Goal: Complete application form: Complete application form

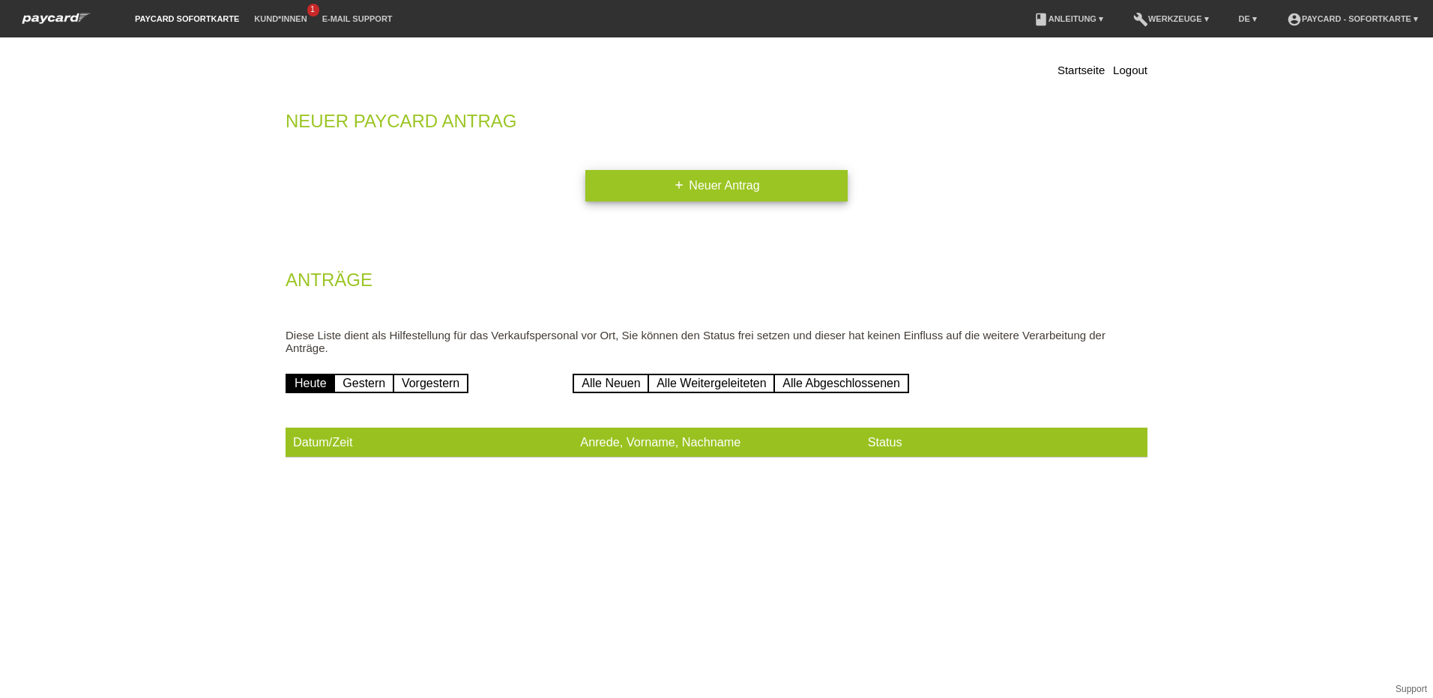
click at [719, 188] on link "add Neuer Antrag" at bounding box center [716, 185] width 262 height 31
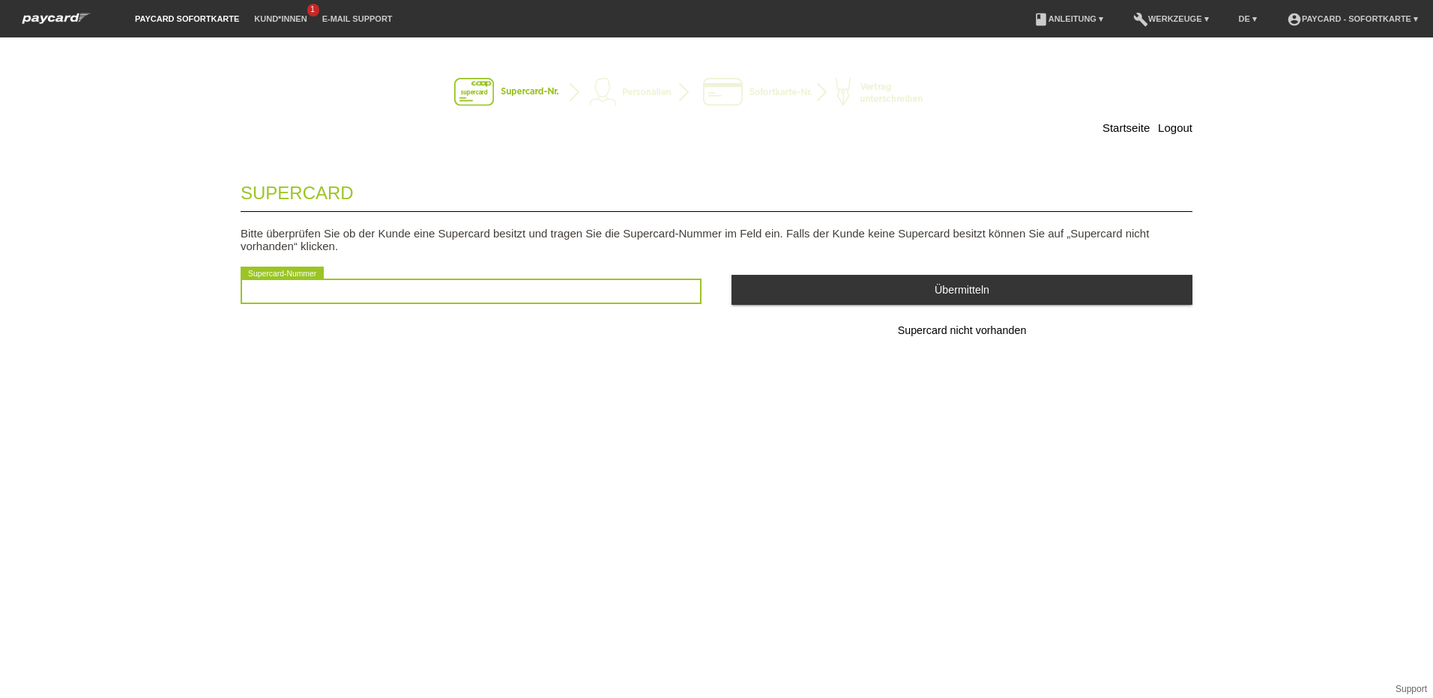
click at [397, 292] on input "text" at bounding box center [471, 291] width 461 height 25
type input "2501056934656"
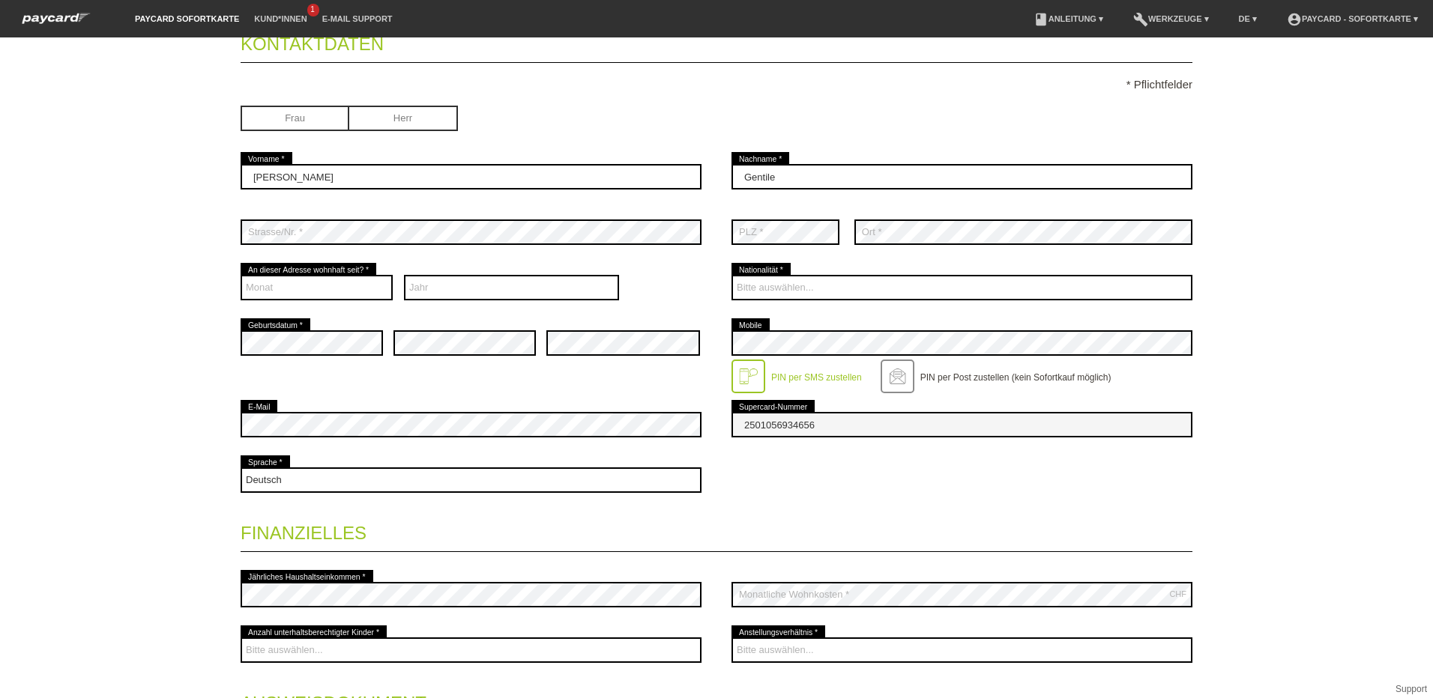
scroll to position [150, 0]
click at [819, 375] on label "PIN per SMS zustellen" at bounding box center [816, 377] width 91 height 10
click at [983, 379] on label "PIN per Post zustellen (kein Sofortkauf möglich)" at bounding box center [1015, 377] width 191 height 10
click at [806, 378] on label "PIN per SMS zustellen" at bounding box center [816, 377] width 91 height 10
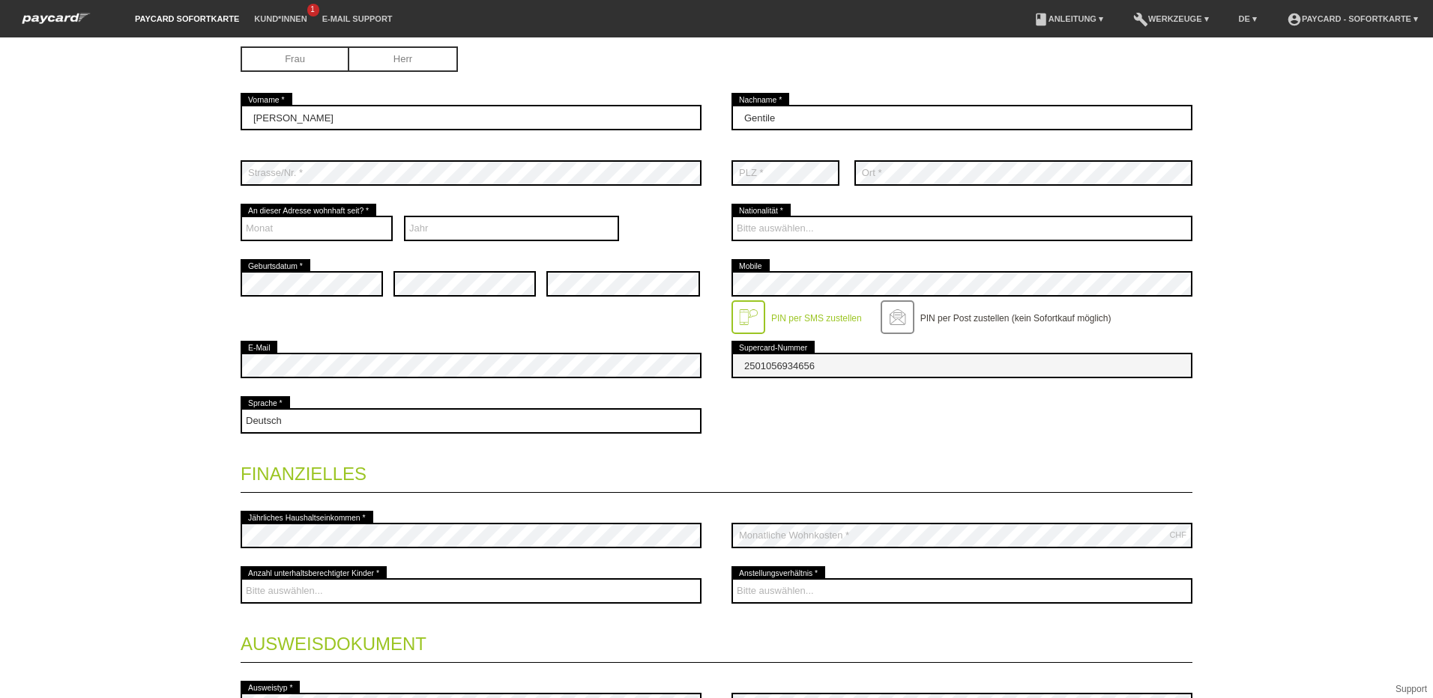
scroll to position [375, 0]
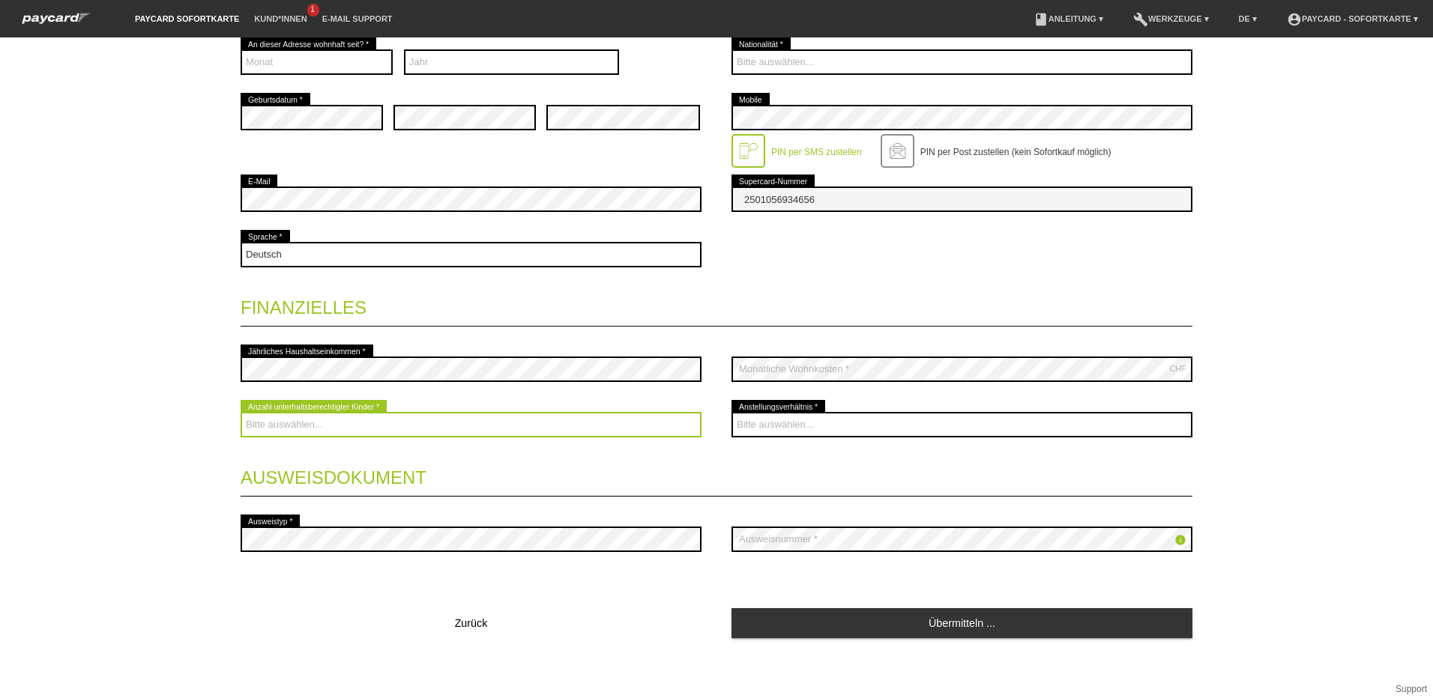
click at [373, 419] on select "Bitte auswählen... 0 1 2 3 4 5 6 7 8 9" at bounding box center [471, 424] width 461 height 25
select select "1"
click at [241, 412] on select "Bitte auswählen... 0 1 2 3 4 5 6 7 8 9" at bounding box center [471, 424] width 461 height 25
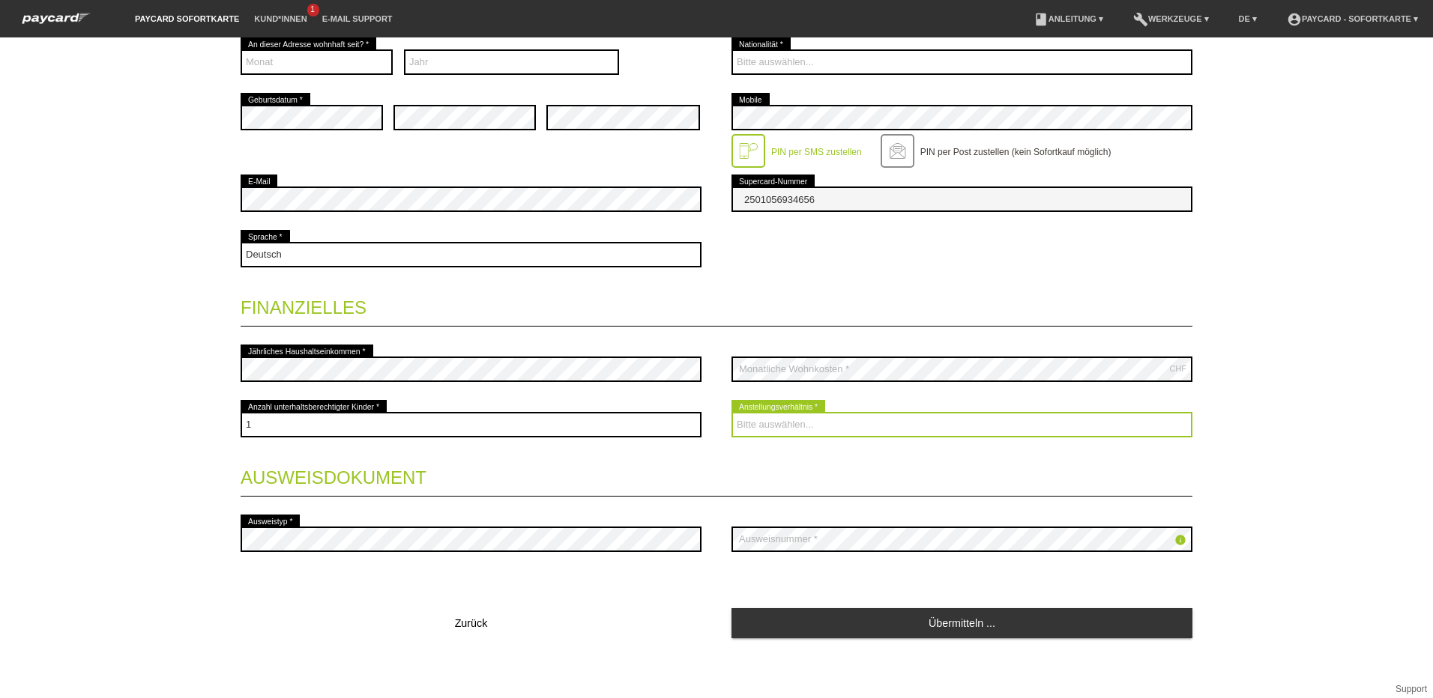
click at [797, 421] on select "Bitte auswählen... Unbefristet Befristet Lehrling/Student Pensioniert Nicht arb…" at bounding box center [961, 424] width 461 height 25
select select "UNLIMITED"
click at [731, 412] on select "Bitte auswählen... Unbefristet Befristet Lehrling/Student Pensioniert Nicht arb…" at bounding box center [961, 424] width 461 height 25
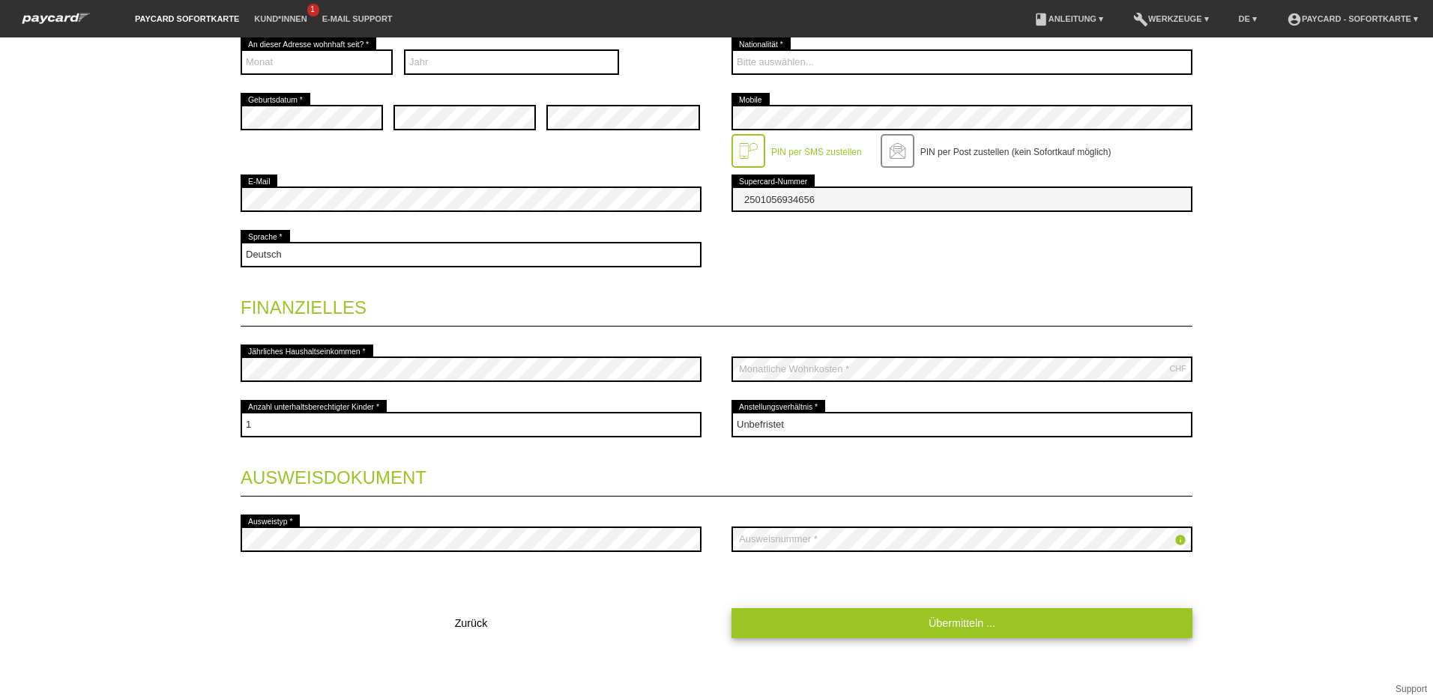
click at [956, 627] on link "Übermitteln ..." at bounding box center [961, 623] width 461 height 29
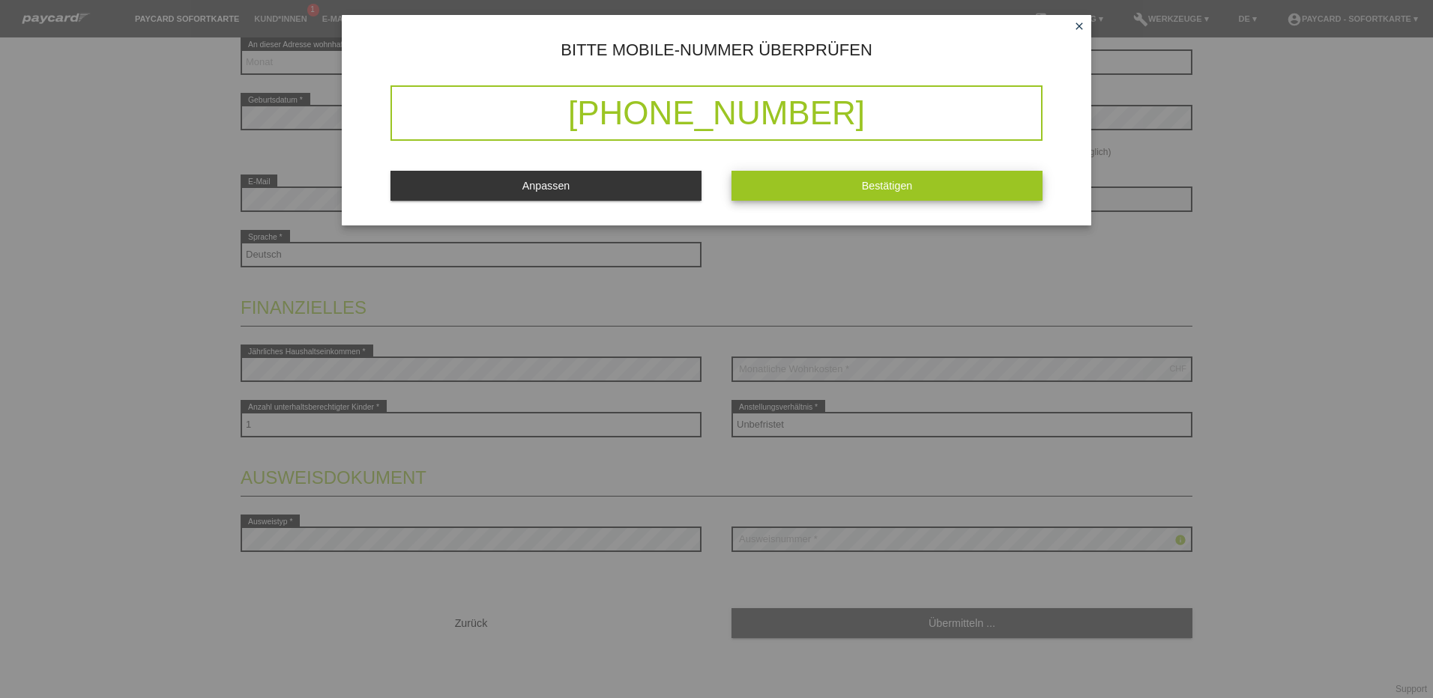
click at [894, 183] on span "Bestätigen" at bounding box center [887, 186] width 51 height 12
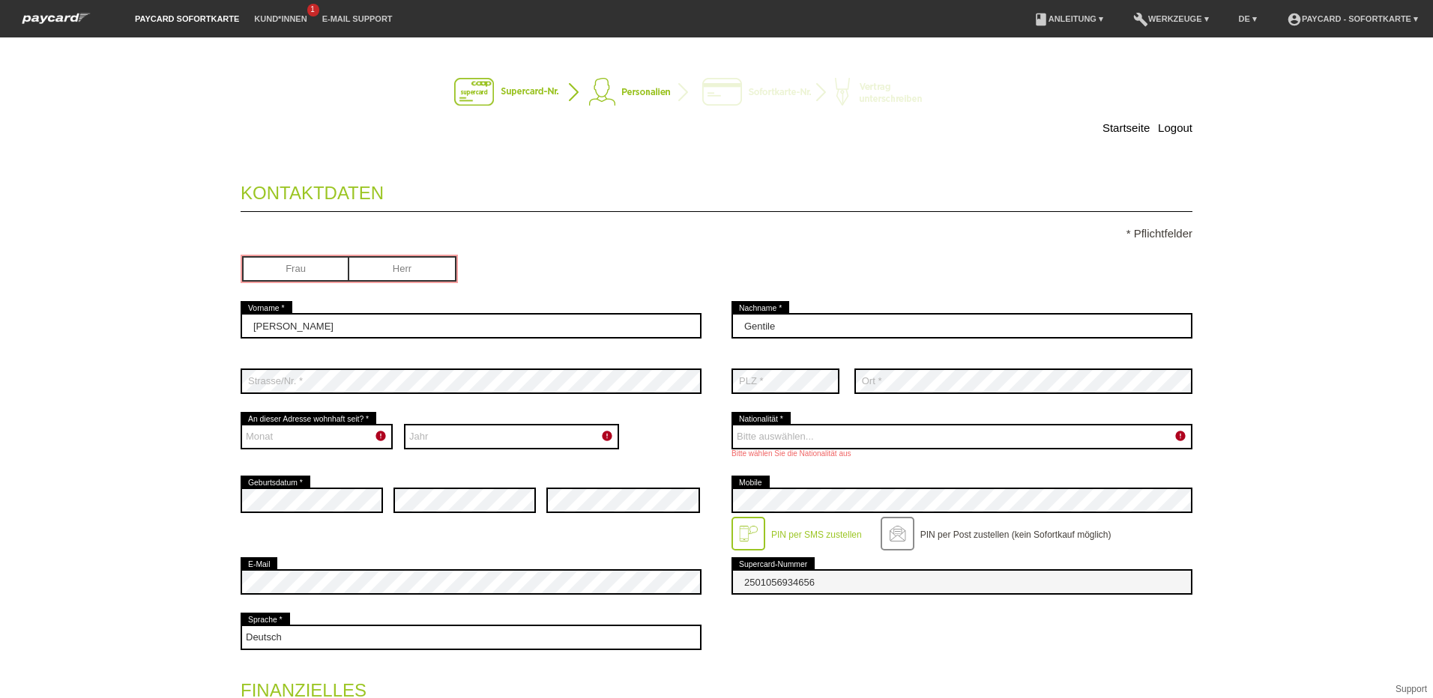
scroll to position [0, 0]
click at [396, 268] on input "radio" at bounding box center [402, 267] width 107 height 22
radio input "true"
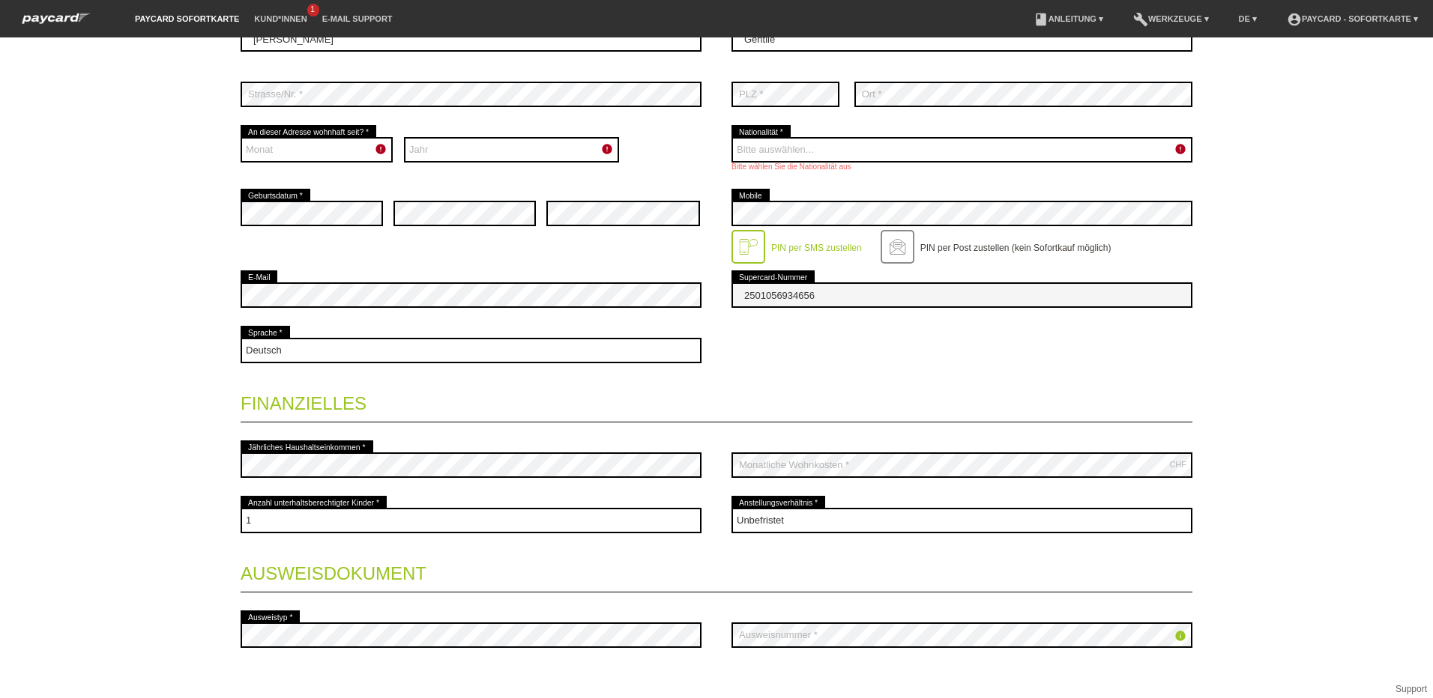
scroll to position [300, 0]
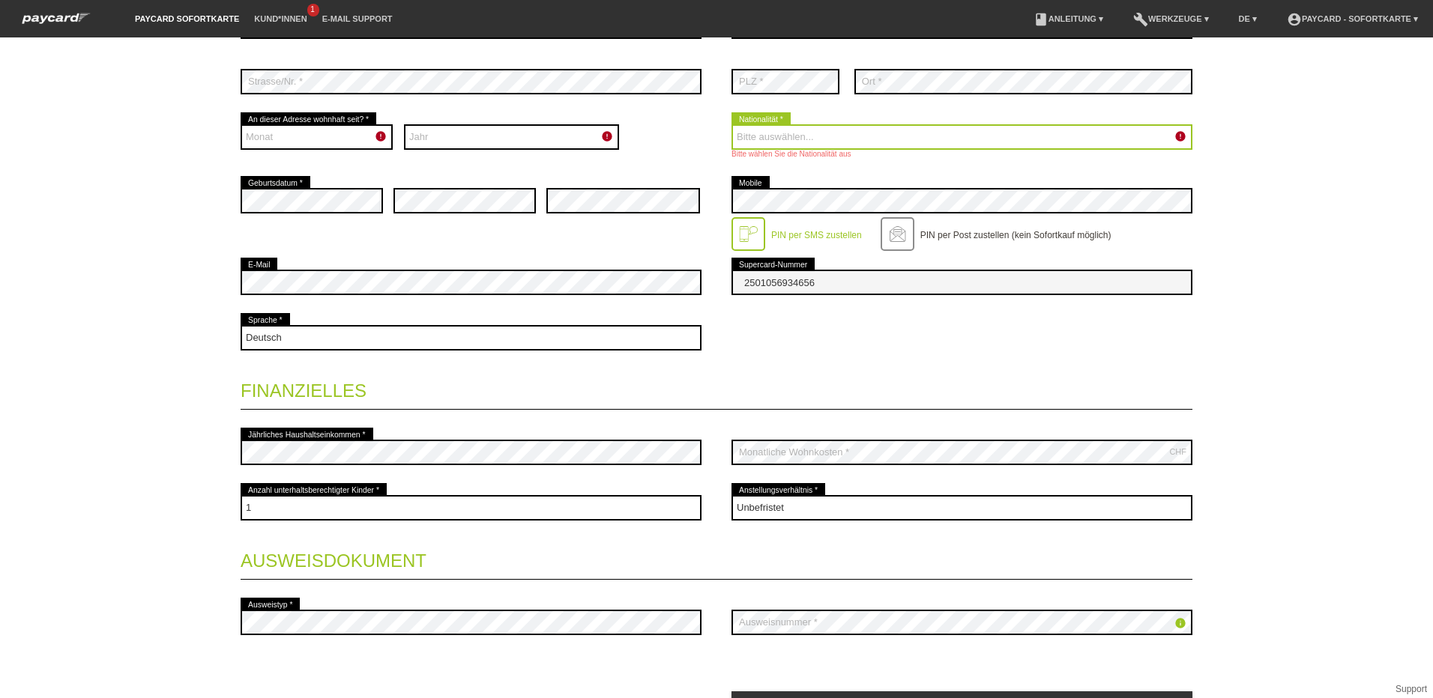
click at [1007, 135] on select "Bitte auswählen... Schweiz Deutschland Liechtenstein Österreich ------------ Af…" at bounding box center [961, 136] width 461 height 25
select select "IT"
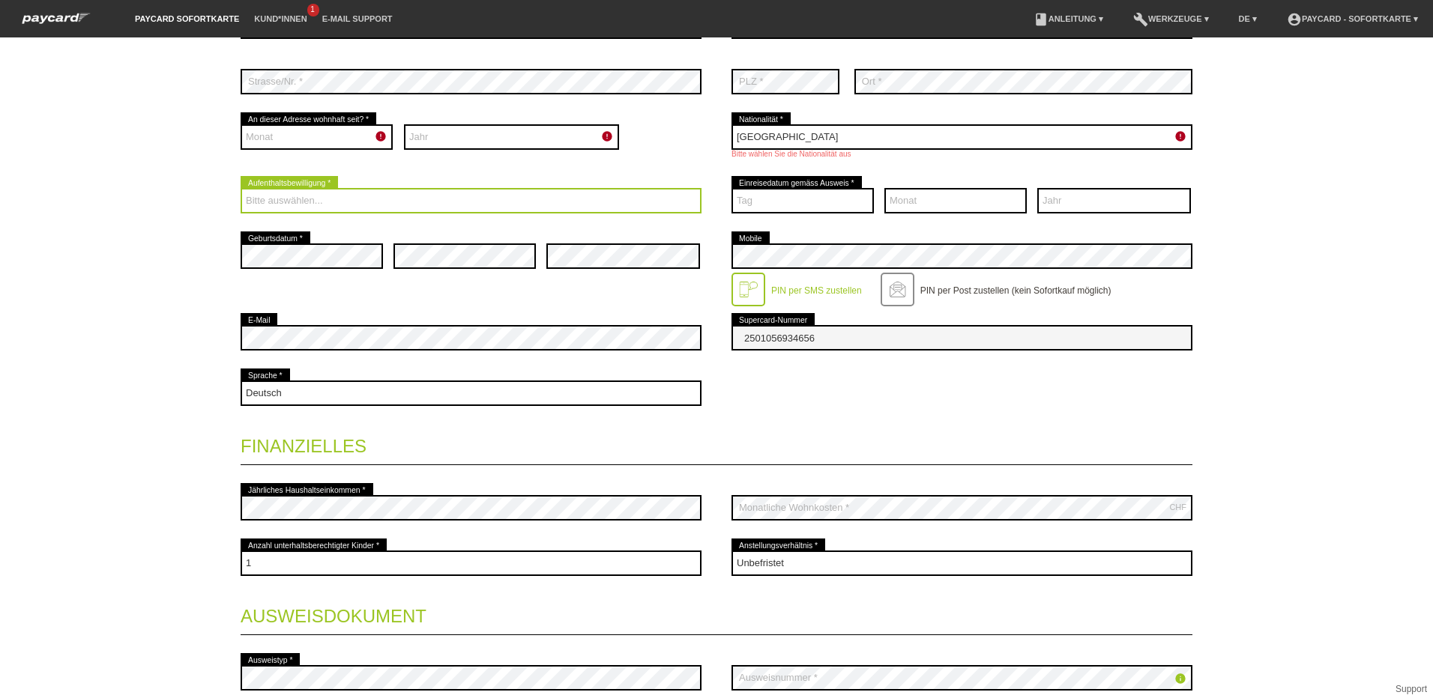
click at [319, 196] on select "Bitte auswählen... C B B - Flüchtlingsstatus Andere" at bounding box center [471, 200] width 461 height 25
select select "C"
click at [241, 188] on select "Bitte auswählen... C B B - Flüchtlingsstatus Andere" at bounding box center [471, 200] width 461 height 25
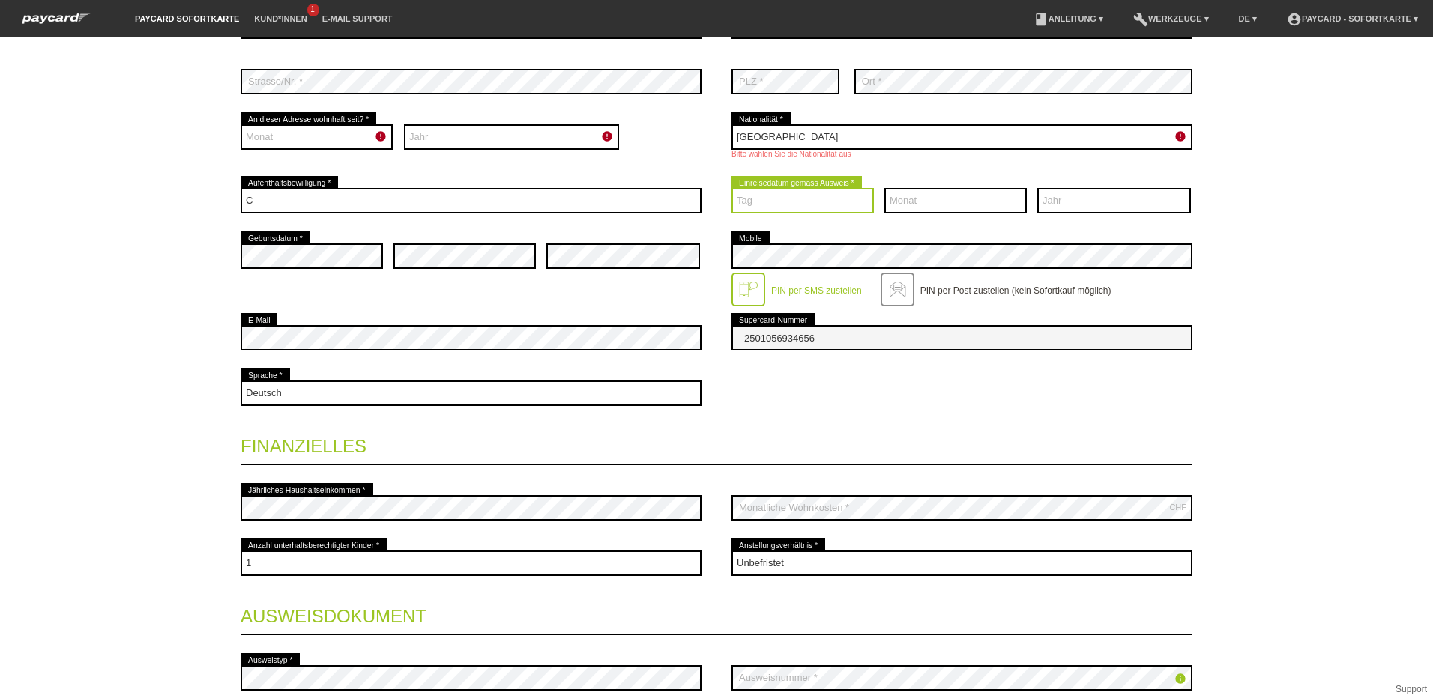
click at [802, 202] on select "Tag 01 02 03 04 05 06 07 08 09 10 11 12 13 14 15 16 17" at bounding box center [802, 200] width 142 height 25
select select "13"
click at [731, 188] on select "Tag 01 02 03 04 05 06 07 08 09 10 11 12 13 14 15 16 17" at bounding box center [802, 200] width 142 height 25
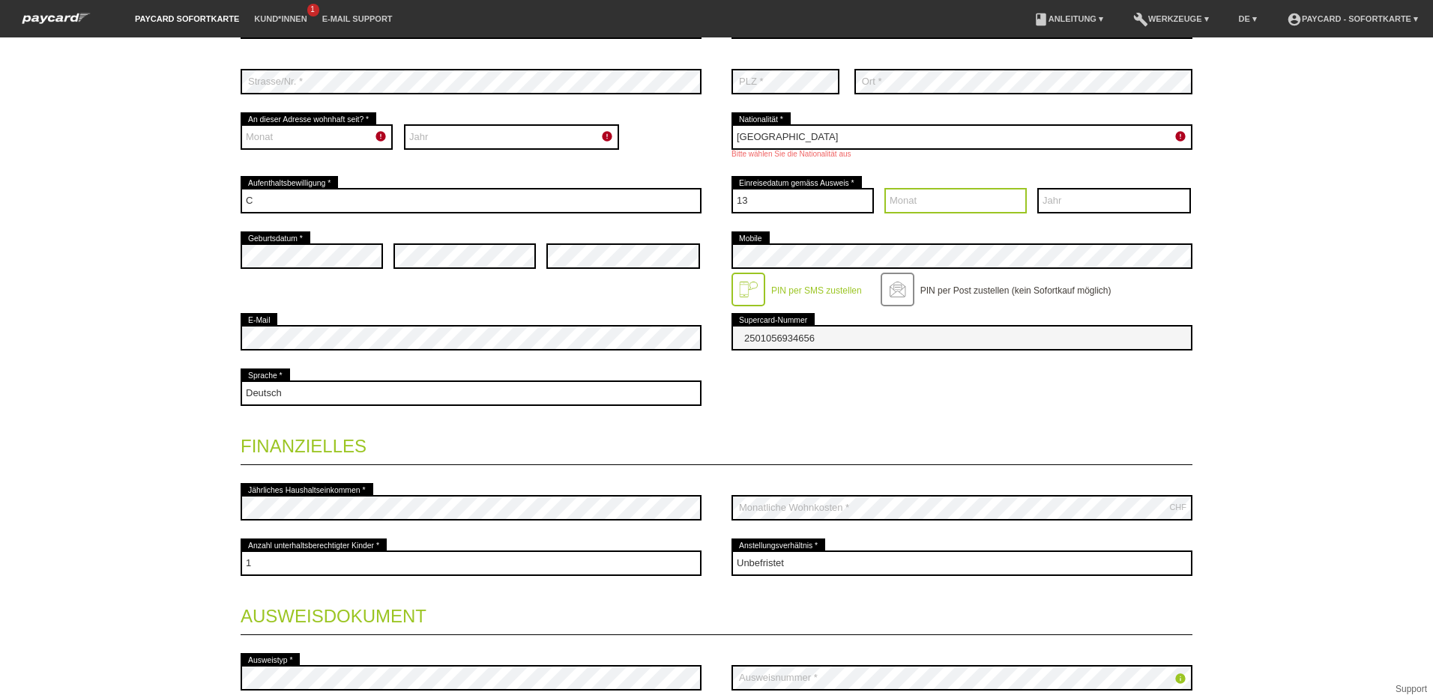
click at [950, 196] on select "Monat 01 02 03 04 05 06 07 08 09 10 11 12" at bounding box center [955, 200] width 142 height 25
select select "04"
click at [884, 188] on select "Monat 01 02 03 04 05 06 07 08 09 10 11 12" at bounding box center [955, 200] width 142 height 25
click at [1069, 196] on select "Jahr 2025 2024 2023 2022 2021 2020 2019 2018 2017 2016" at bounding box center [1114, 200] width 154 height 25
select select "2012"
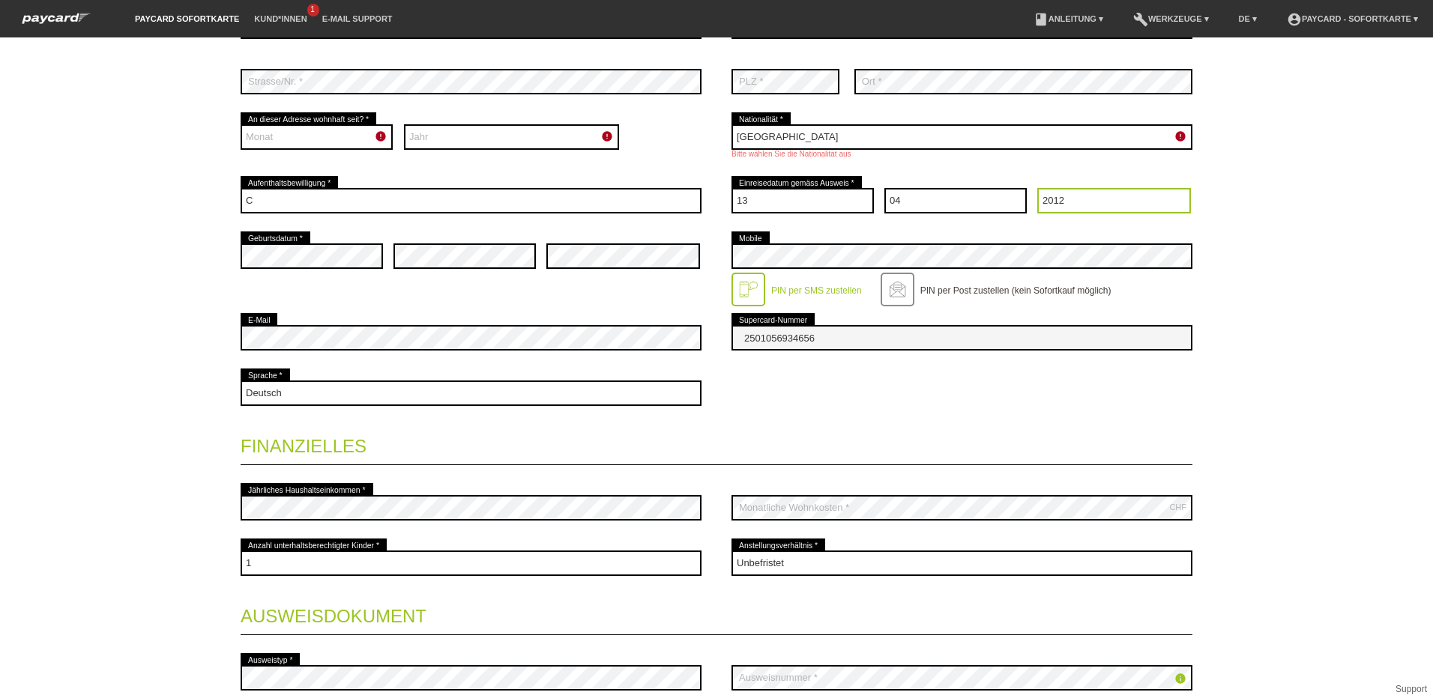
click at [1037, 188] on select "Jahr 2025 2024 2023 2022 2021 2020 2019 2018 2017 2016" at bounding box center [1114, 200] width 154 height 25
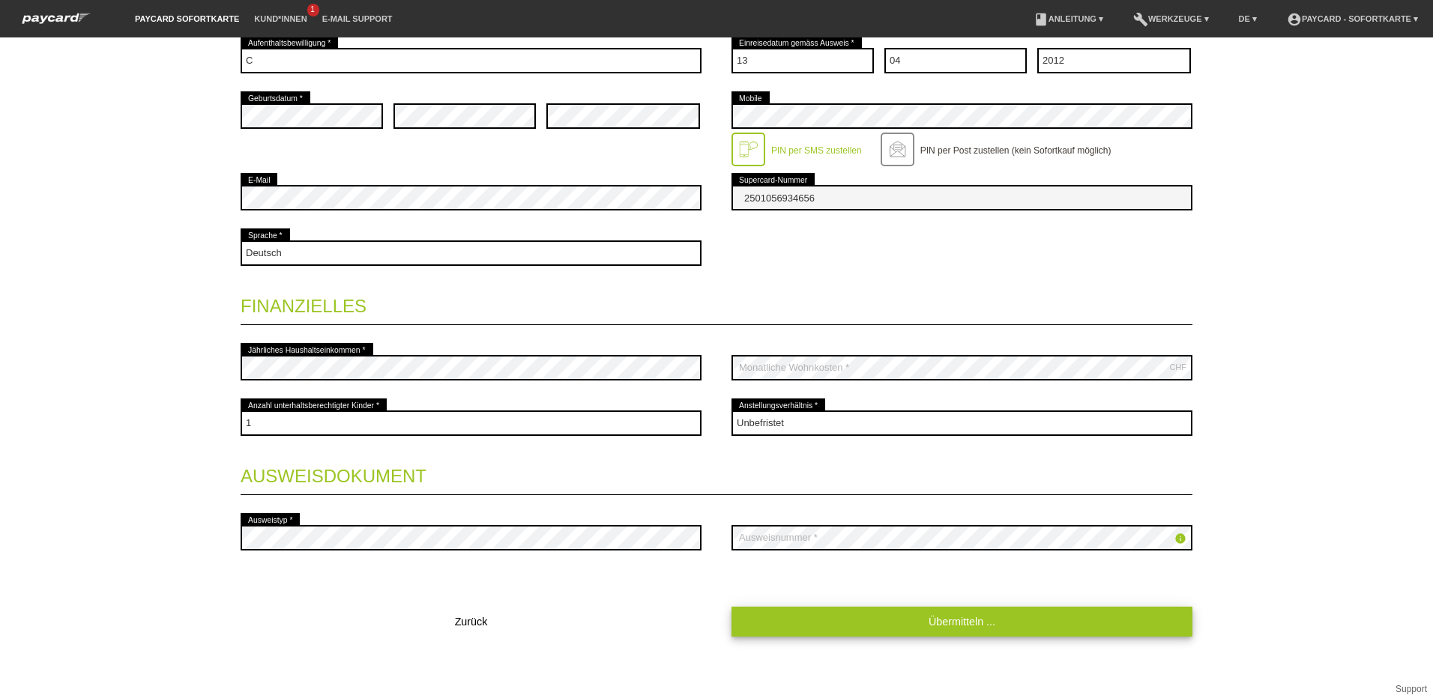
click at [948, 624] on link "Übermitteln ..." at bounding box center [961, 621] width 461 height 29
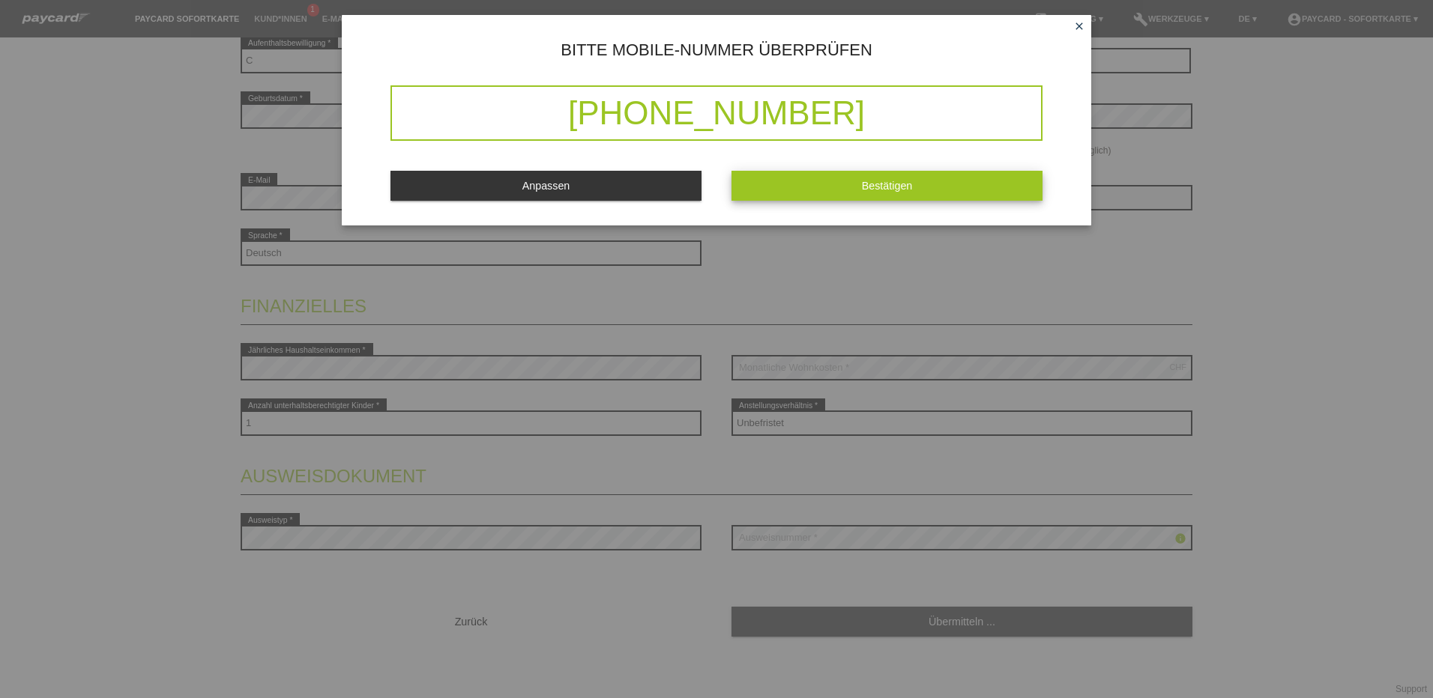
click at [896, 179] on button "Bestätigen" at bounding box center [886, 185] width 311 height 29
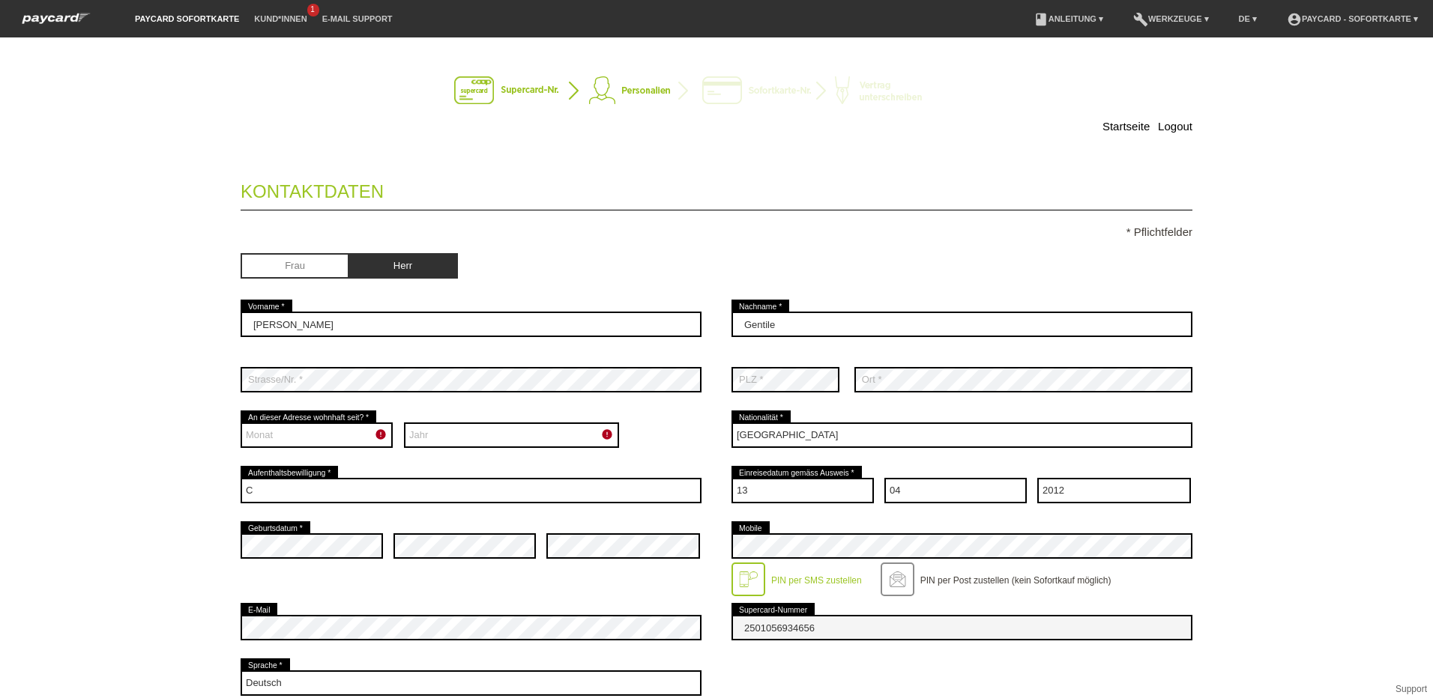
scroll to position [0, 0]
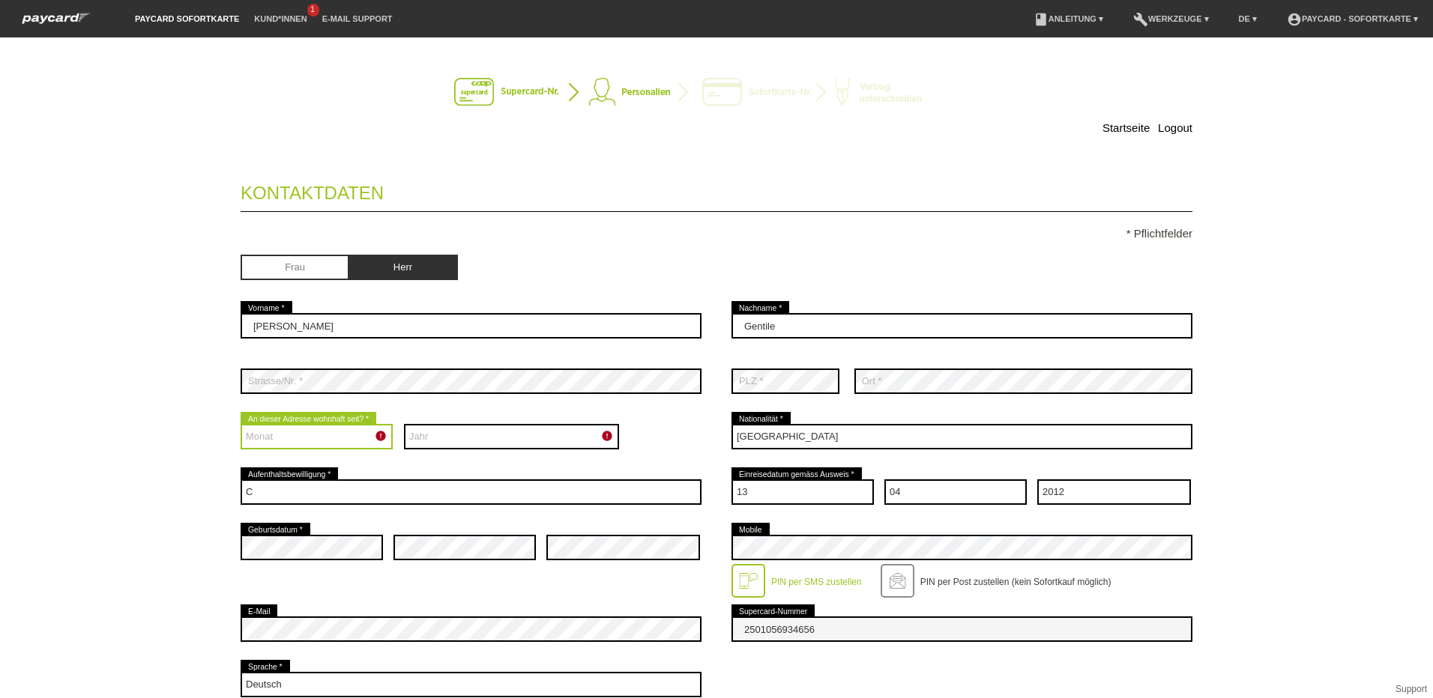
click at [280, 436] on select "Monat 01 02 03 04 05 06 07 08 09 10 11 12" at bounding box center [317, 436] width 152 height 25
click at [241, 424] on select "Monat 01 02 03 04 05 06 07 08 09 10 11 12" at bounding box center [317, 436] width 152 height 25
click at [375, 435] on icon "error" at bounding box center [381, 436] width 12 height 12
drag, startPoint x: 372, startPoint y: 435, endPoint x: 322, endPoint y: 435, distance: 51.0
click at [322, 435] on select "Monat 01 02 03 04 05 06 07 08 09 10 11 12" at bounding box center [317, 436] width 152 height 25
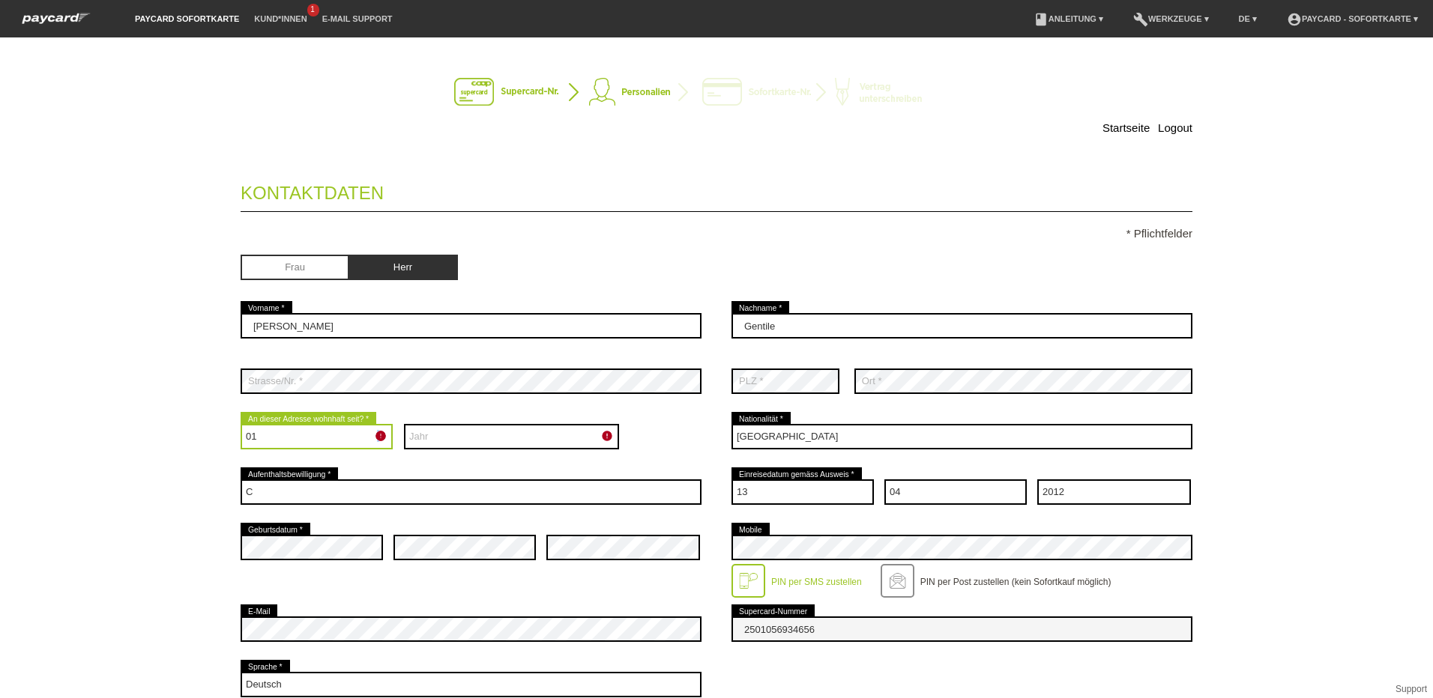
select select "07"
click at [241, 424] on select "Monat 01 02 03 04 05 06 07 08 09 10 11 12" at bounding box center [317, 436] width 152 height 25
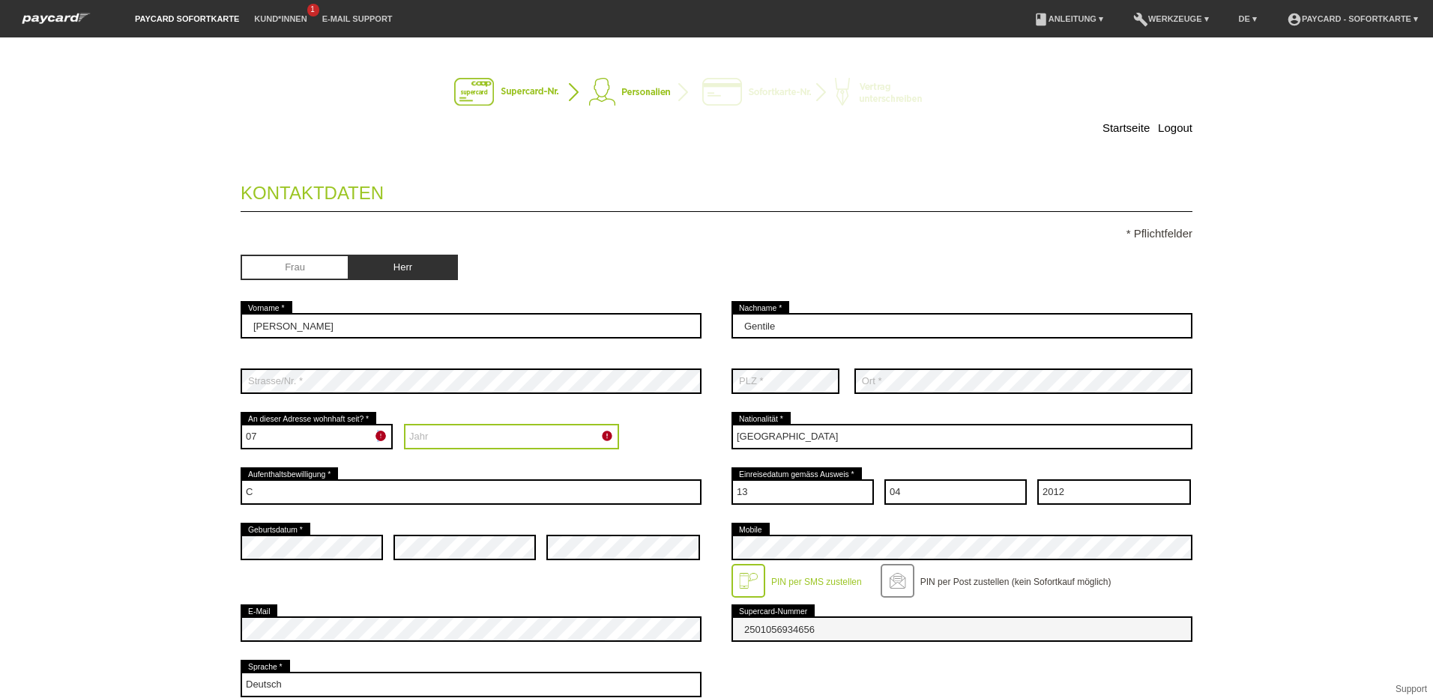
click at [574, 435] on select "Jahr 2025 2024 2023 2022 2021 2020 2019 2018 2017 2016" at bounding box center [512, 436] width 216 height 25
select select "2025"
click at [404, 424] on select "Jahr 2025 2024 2023 2022 2021 2020 2019 2018 2017 2016" at bounding box center [512, 436] width 216 height 25
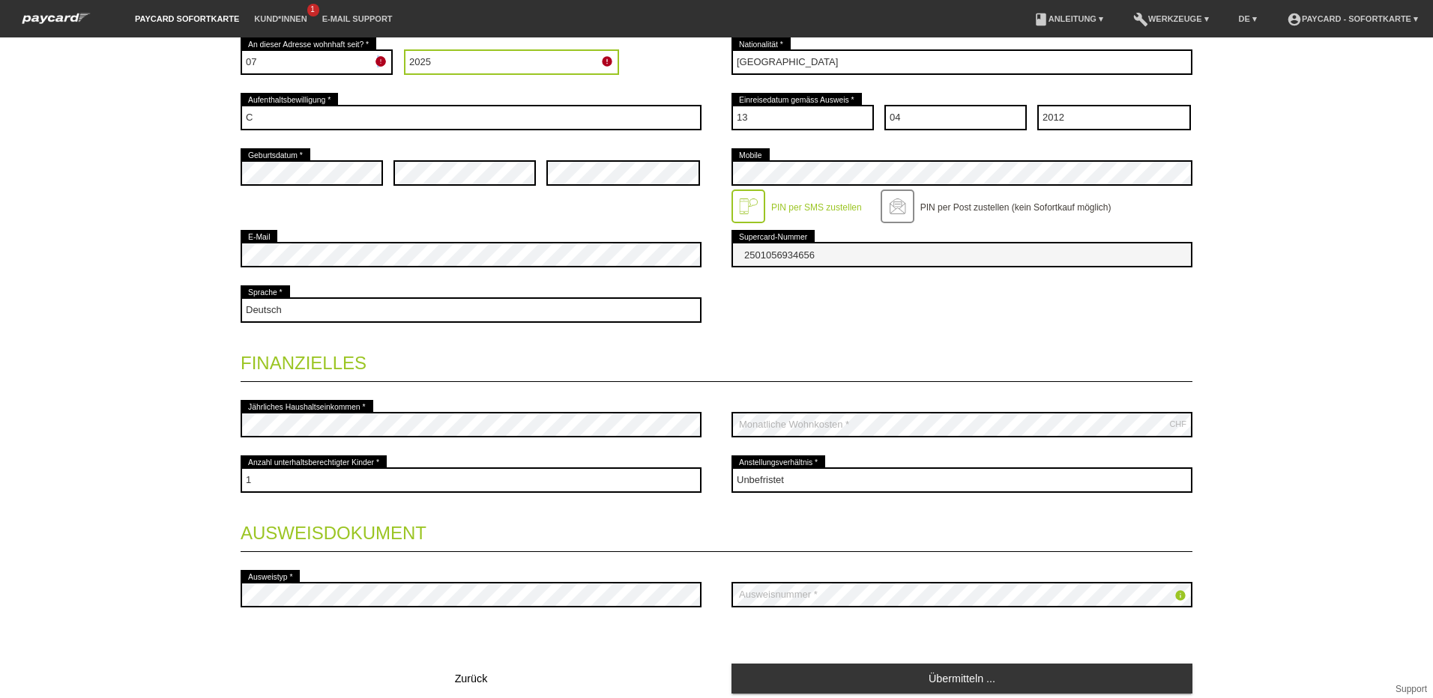
scroll to position [432, 0]
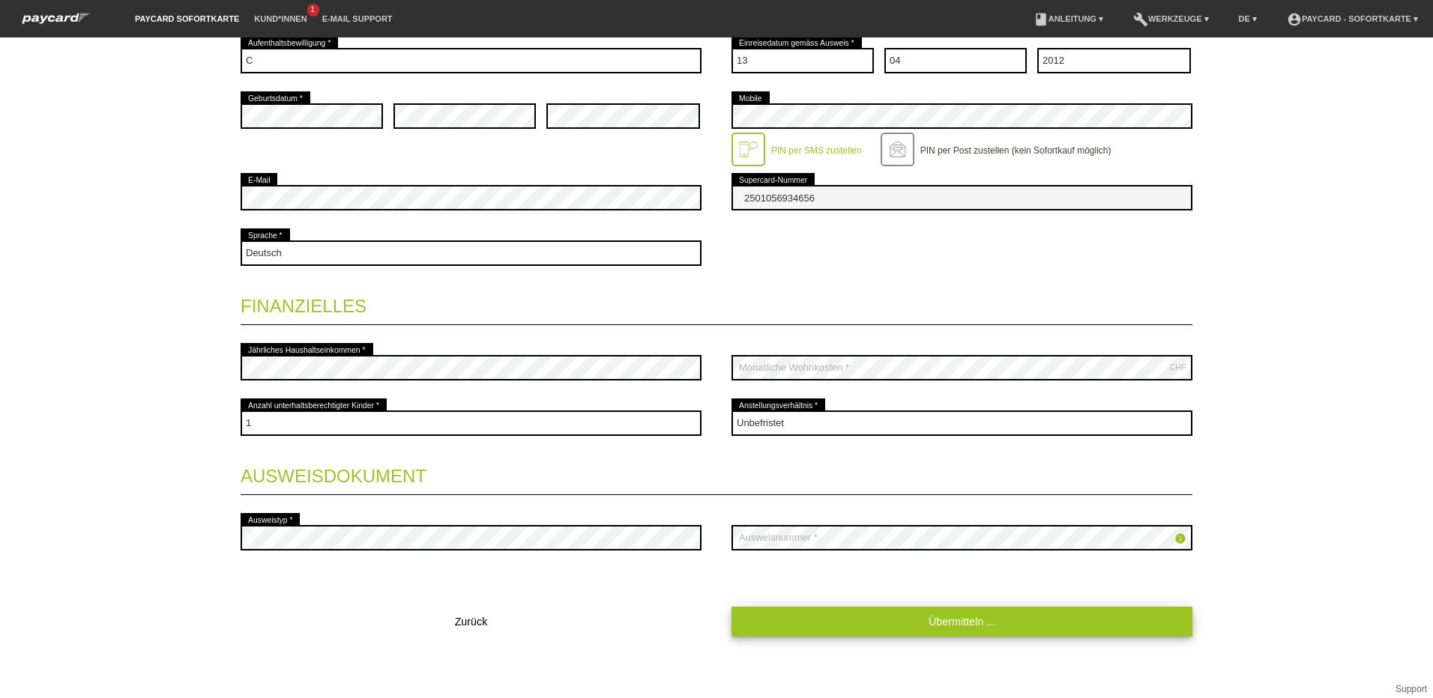
click at [938, 619] on link "Übermitteln ..." at bounding box center [961, 621] width 461 height 29
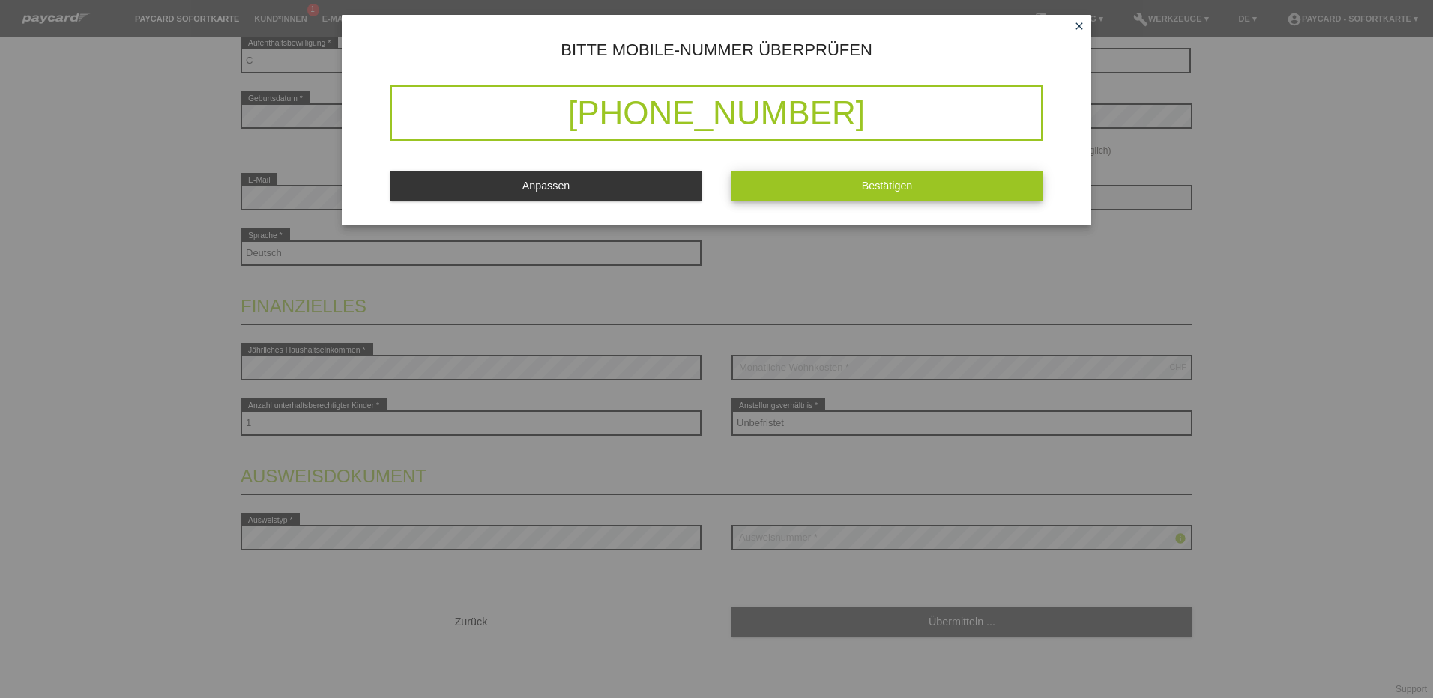
click at [916, 189] on button "Bestätigen" at bounding box center [886, 185] width 311 height 29
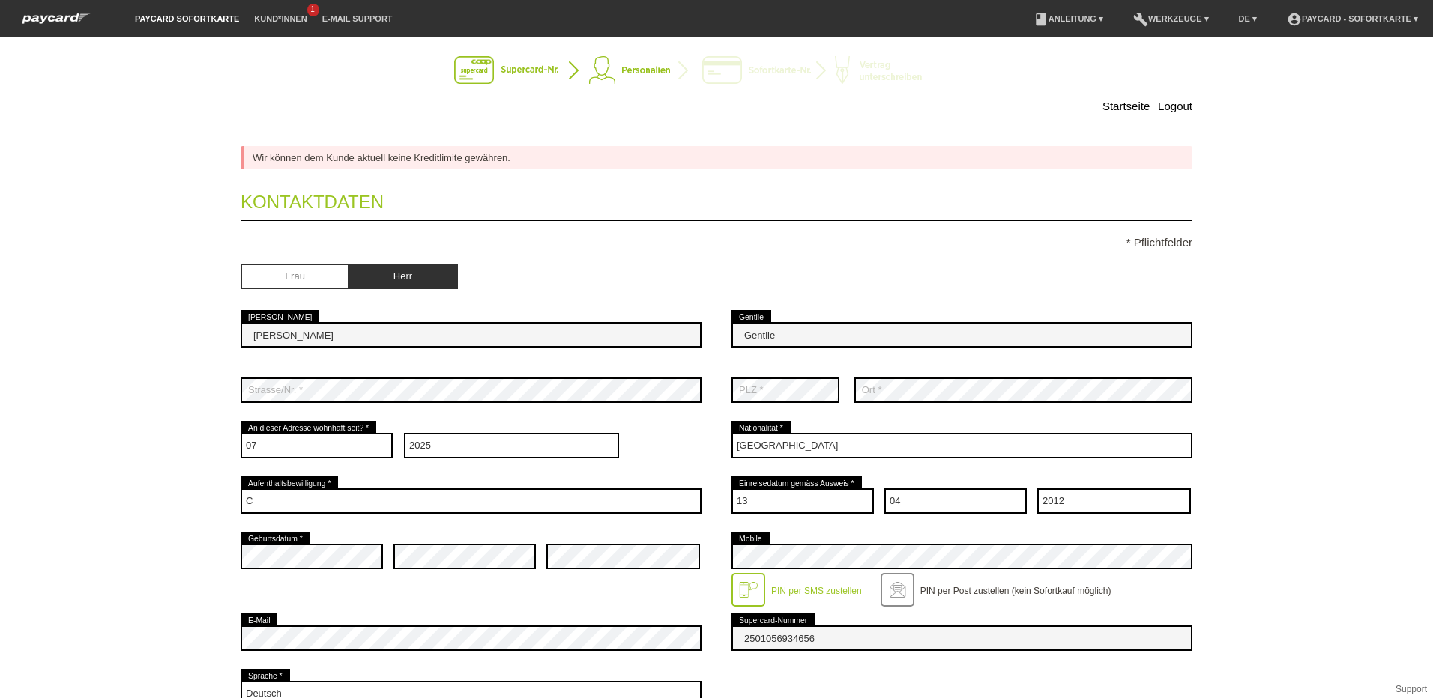
scroll to position [0, 0]
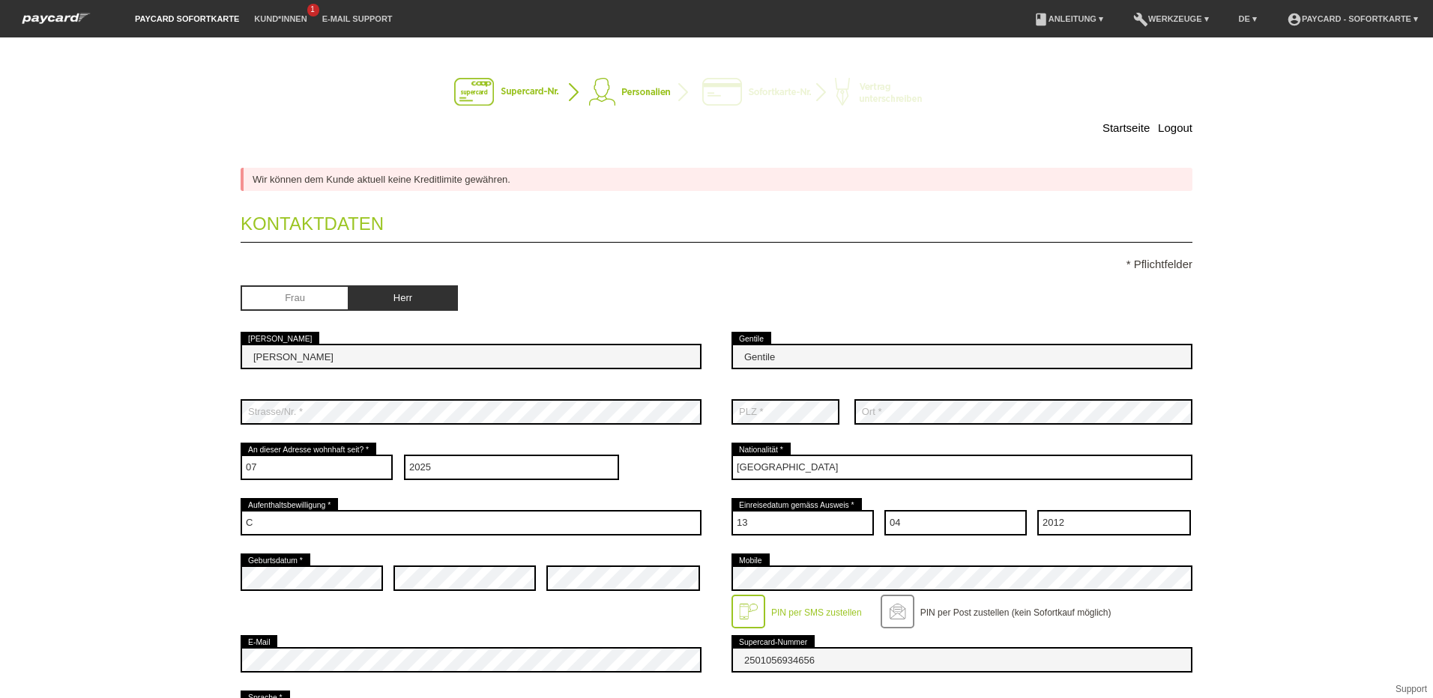
click at [313, 10] on span "1" at bounding box center [313, 10] width 12 height 13
click at [301, 22] on link "Kund*innen" at bounding box center [280, 18] width 67 height 9
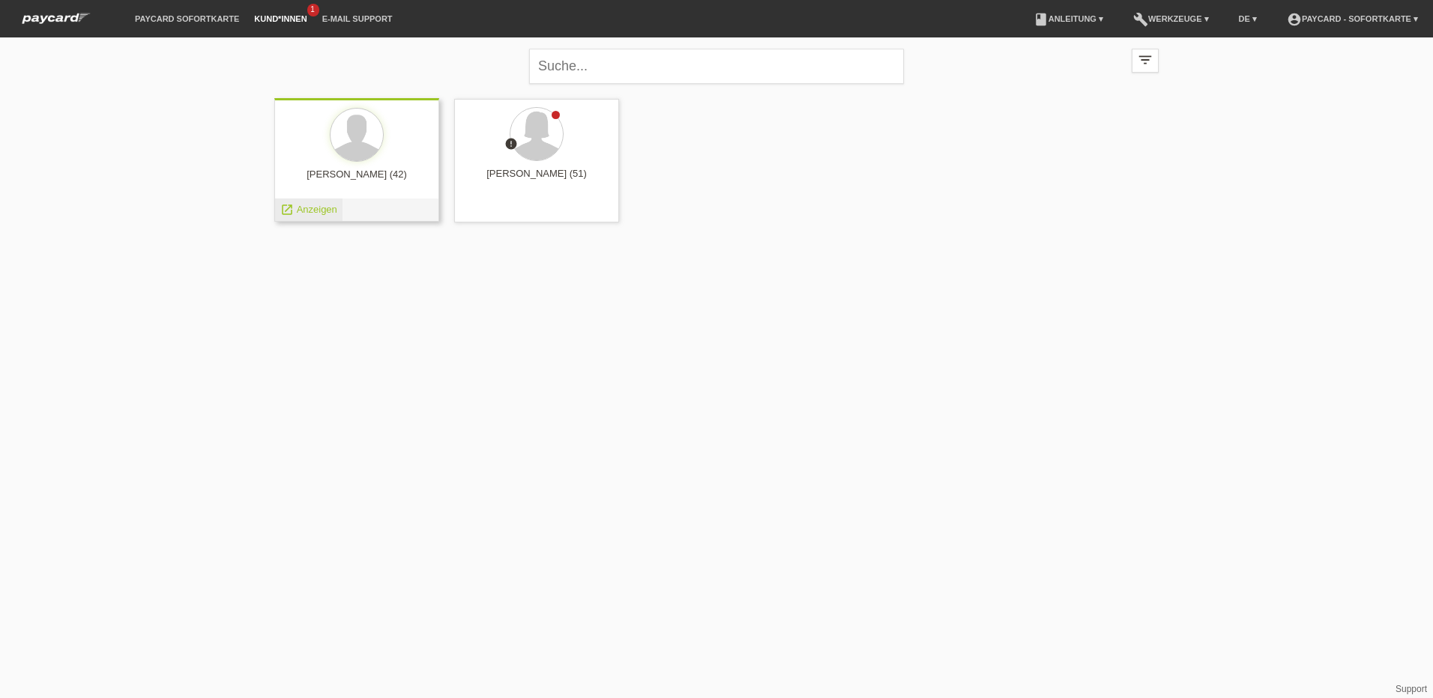
click at [322, 215] on div "launch Anzeigen" at bounding box center [308, 210] width 67 height 22
click at [399, 174] on div "Gianpiero Gentile (42)" at bounding box center [356, 181] width 141 height 24
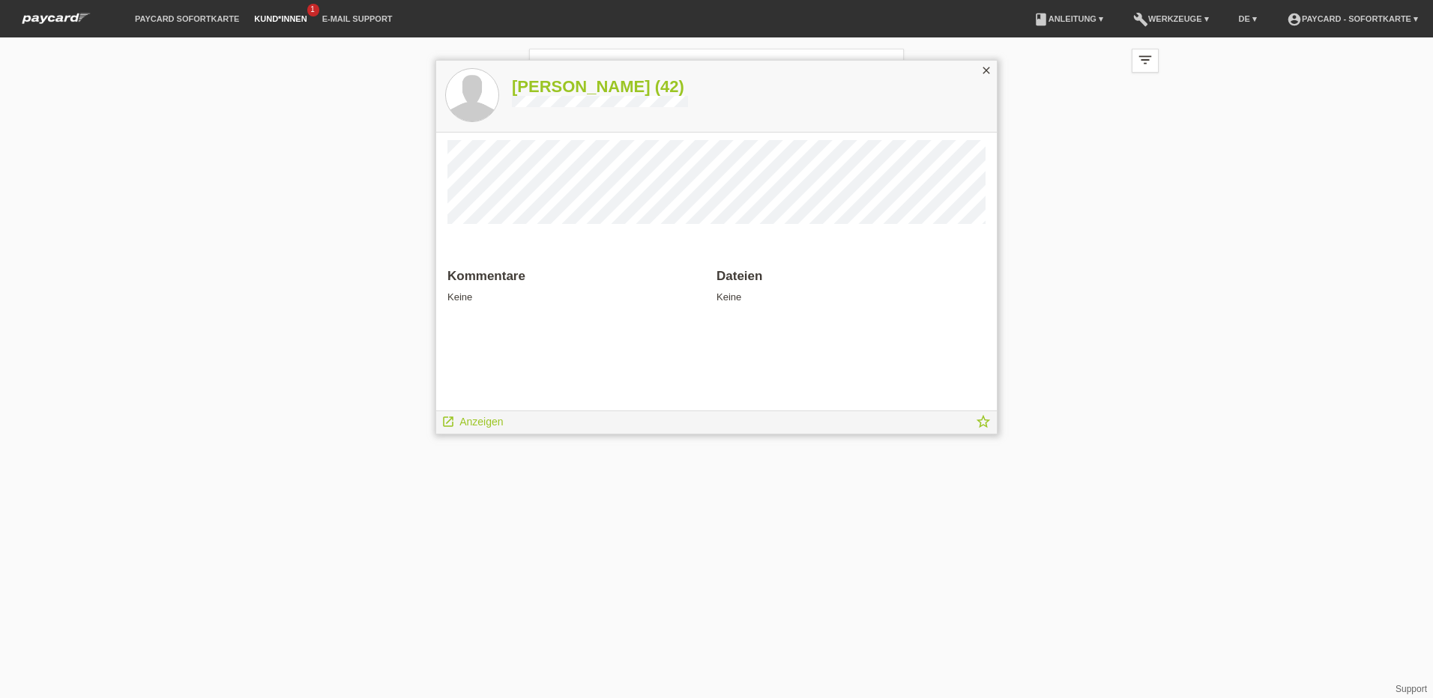
click at [992, 69] on icon "close" at bounding box center [986, 70] width 12 height 12
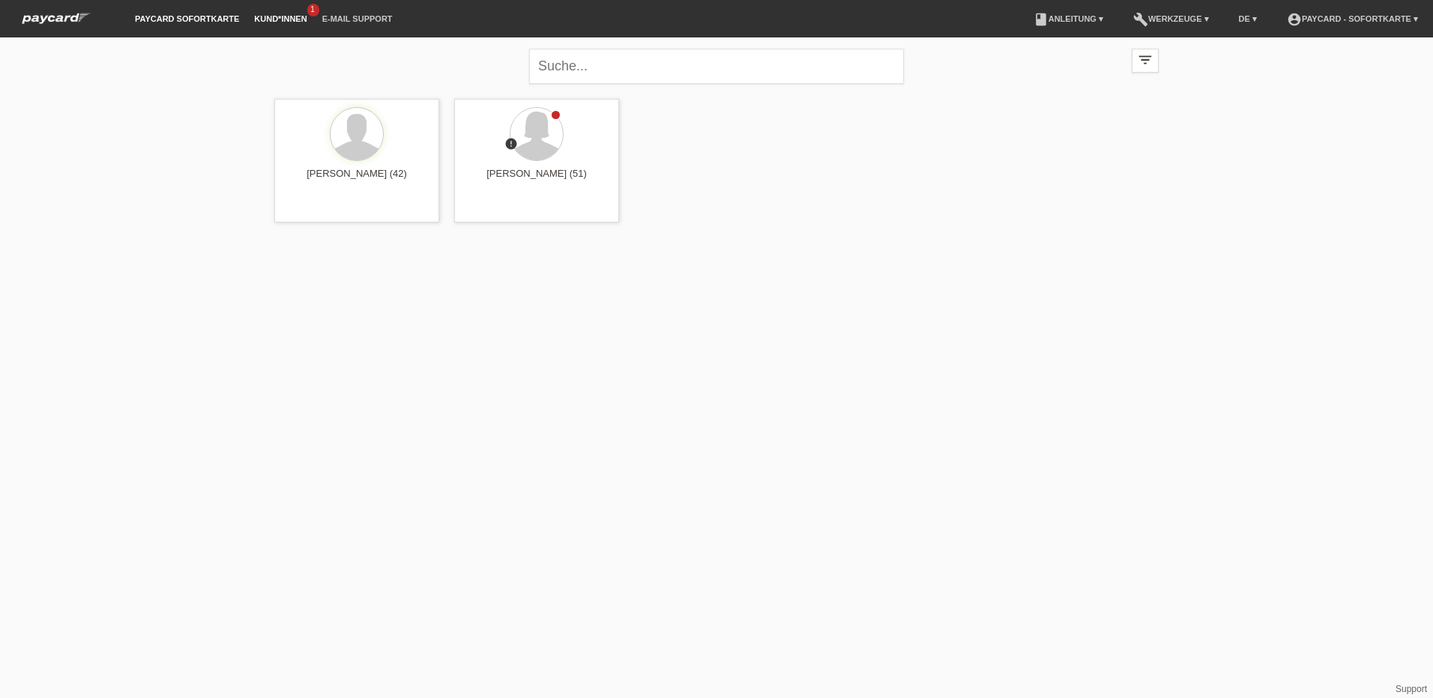
click at [220, 17] on link "paycard Sofortkarte" at bounding box center [186, 18] width 119 height 9
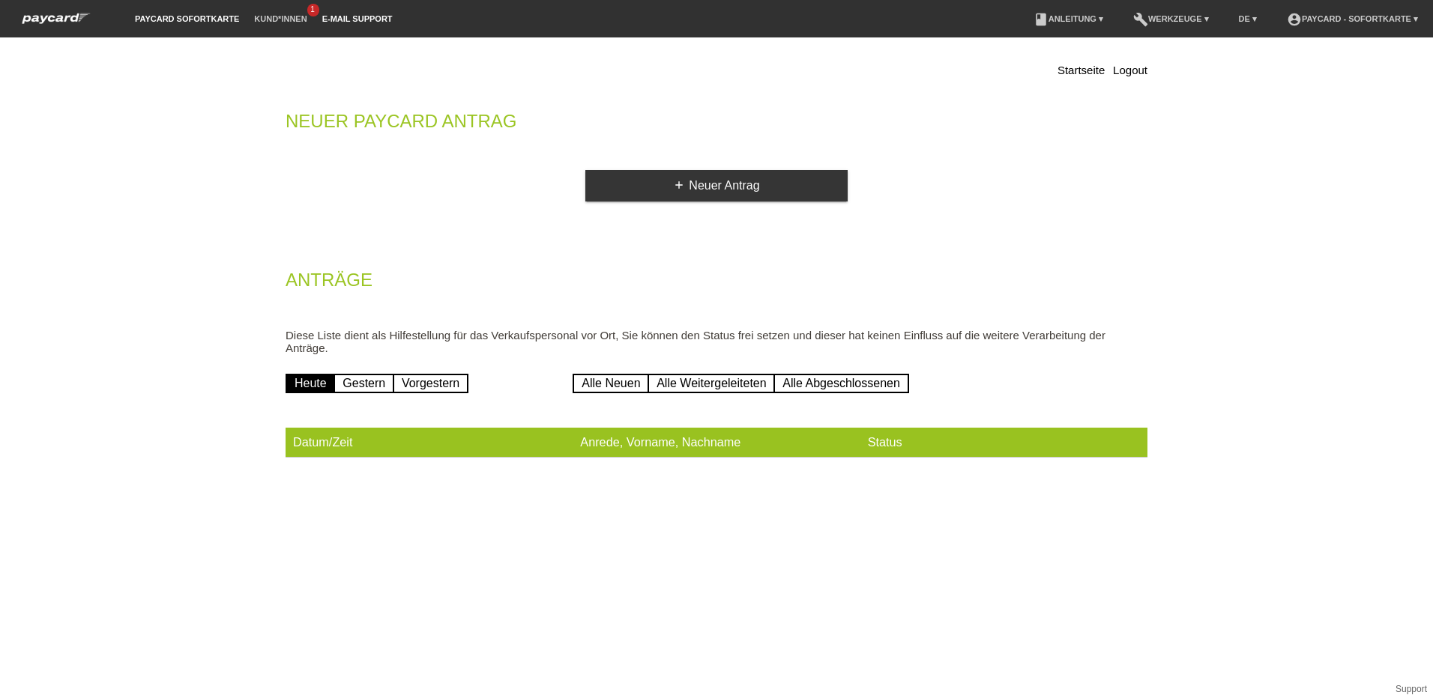
click at [336, 17] on link "E-Mail Support" at bounding box center [357, 18] width 85 height 9
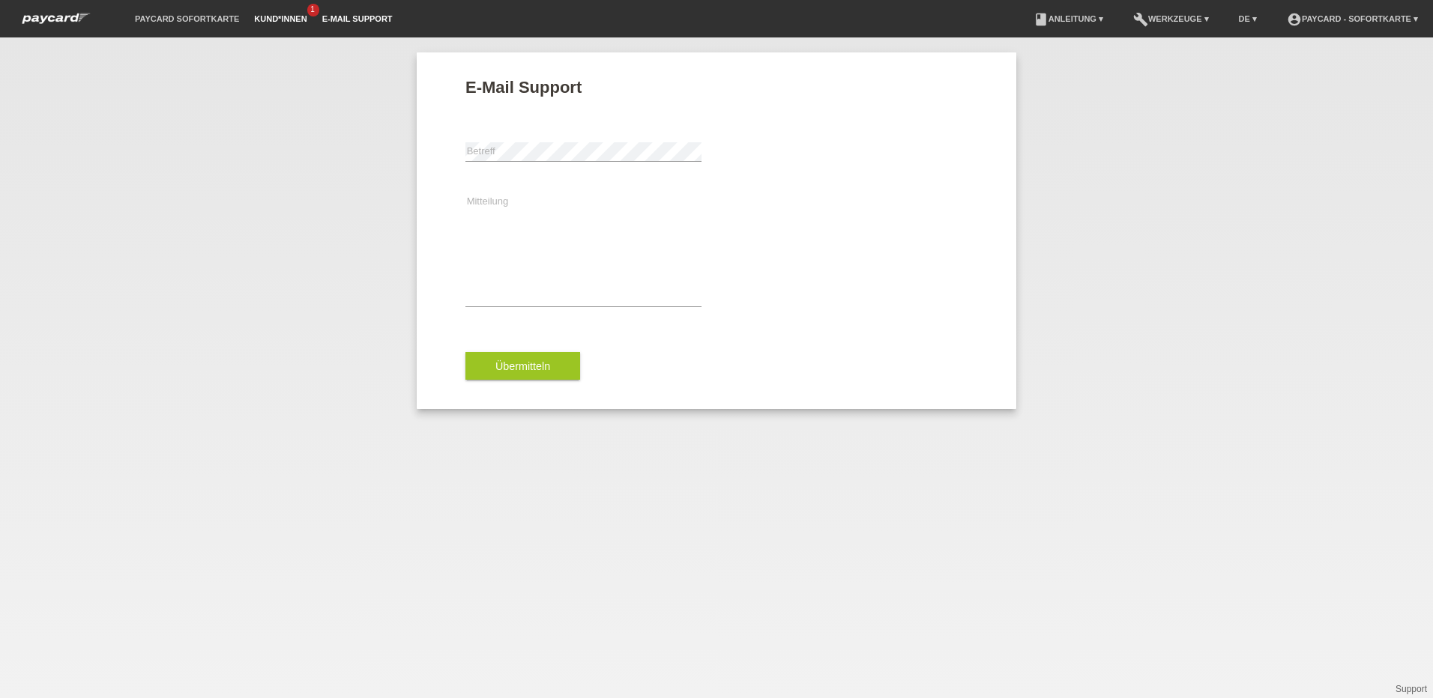
click at [281, 21] on link "Kund*innen" at bounding box center [280, 18] width 67 height 9
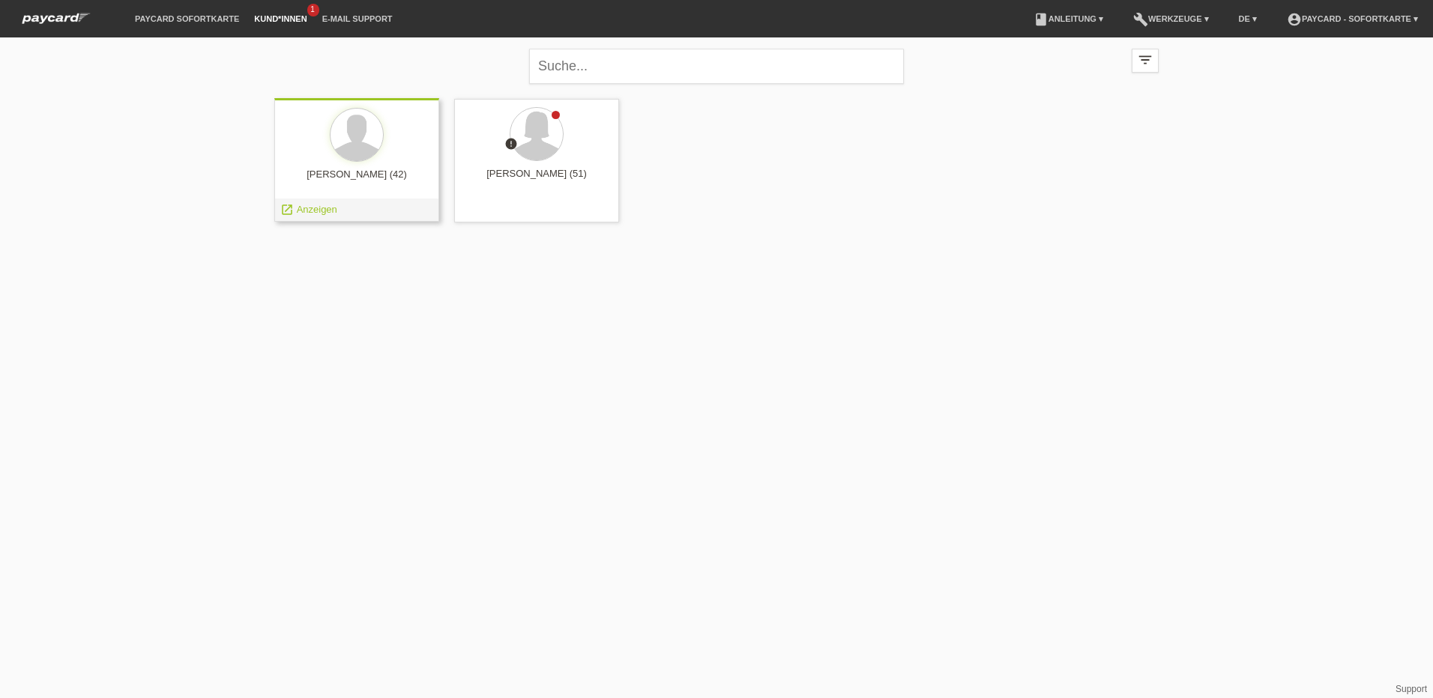
click at [378, 172] on div "[PERSON_NAME] (42)" at bounding box center [356, 181] width 141 height 24
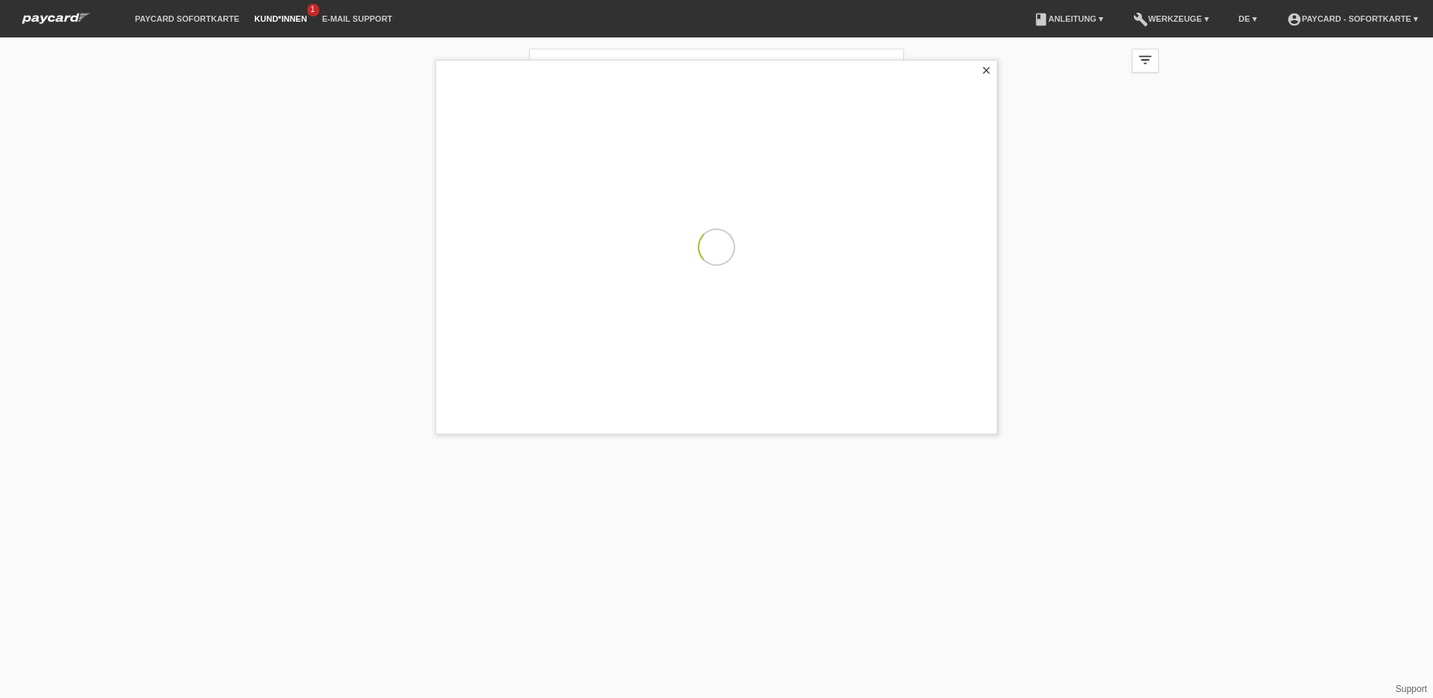
click at [378, 172] on div "close filter_list view_module Alle Kund*innen anzeigen star Markierte [PERSON_N…" at bounding box center [716, 139] width 1433 height 204
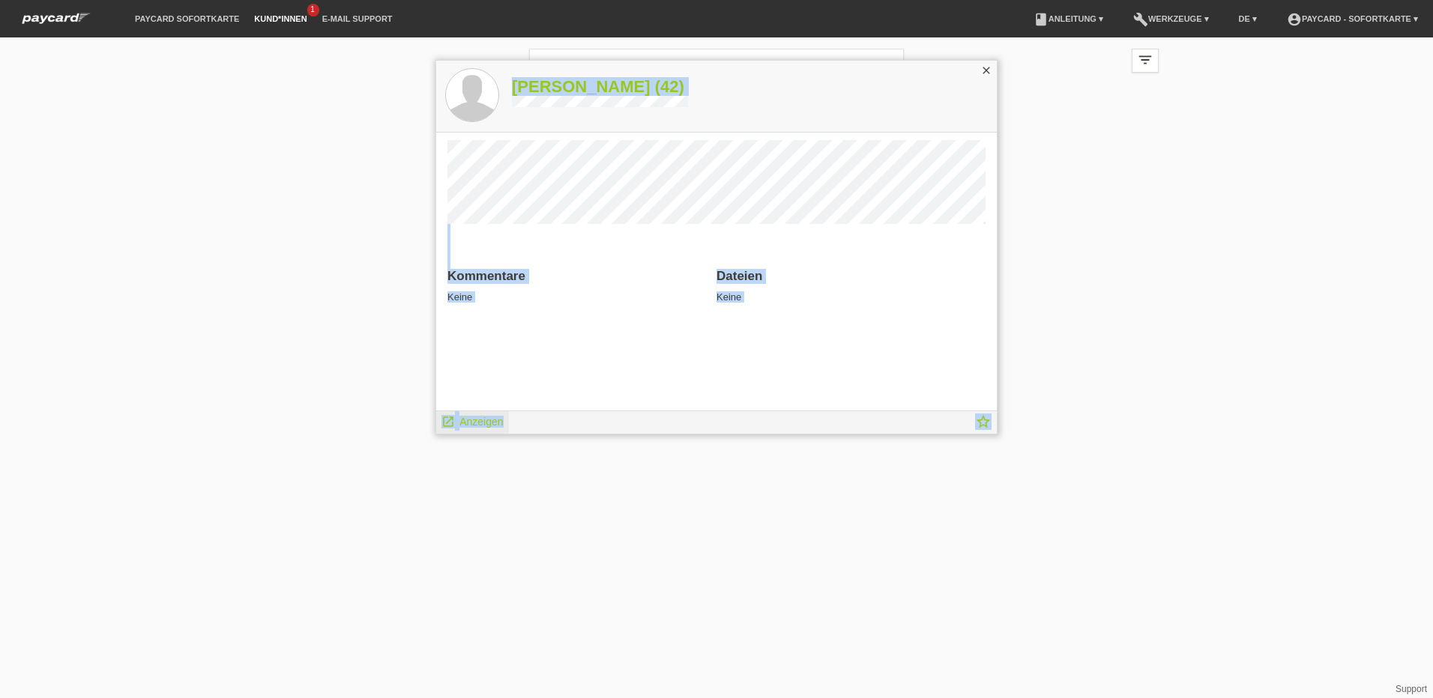
click at [480, 419] on span "Anzeigen" at bounding box center [480, 422] width 43 height 12
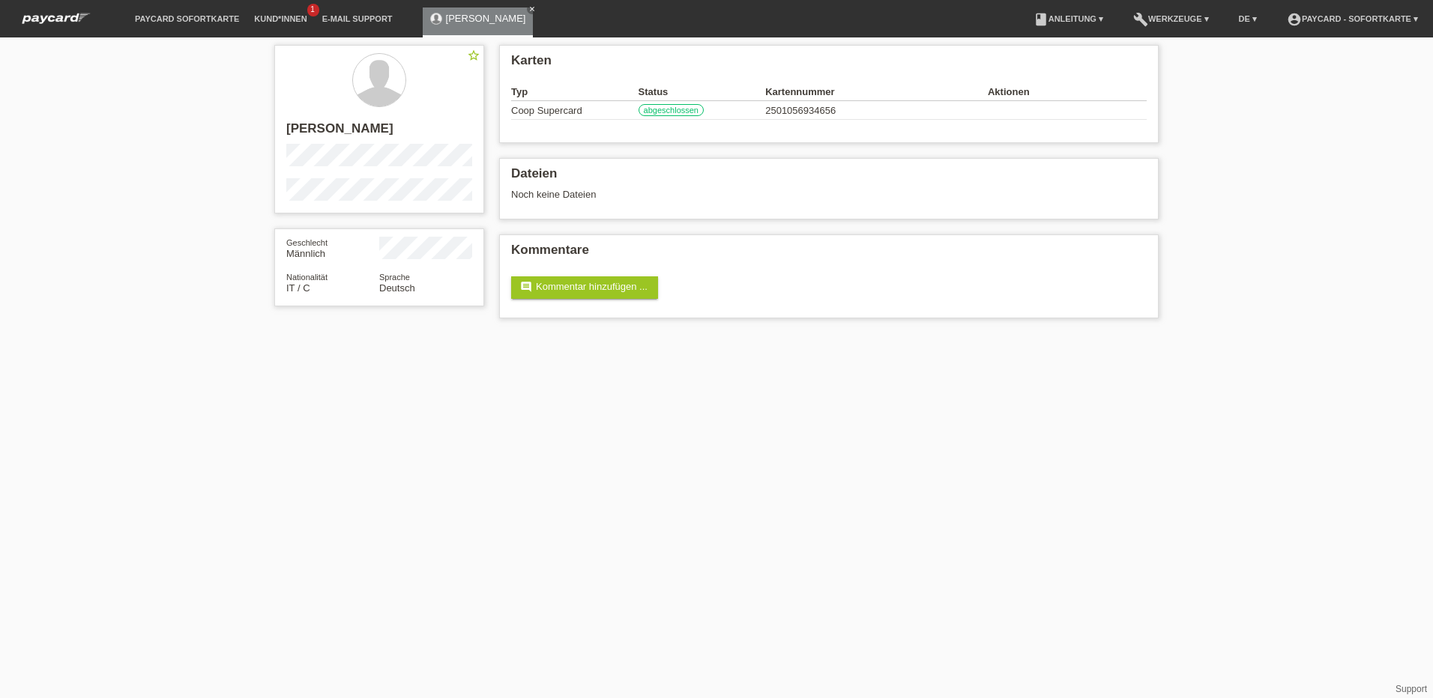
click at [668, 220] on div "Karten Typ Status Kartennummer Aktionen Coop Supercard abgeschlossen 2501056934…" at bounding box center [829, 185] width 675 height 296
click at [683, 112] on label "abgeschlossen" at bounding box center [671, 110] width 65 height 12
click at [585, 294] on link "comment Kommentar hinzufügen ..." at bounding box center [584, 288] width 147 height 22
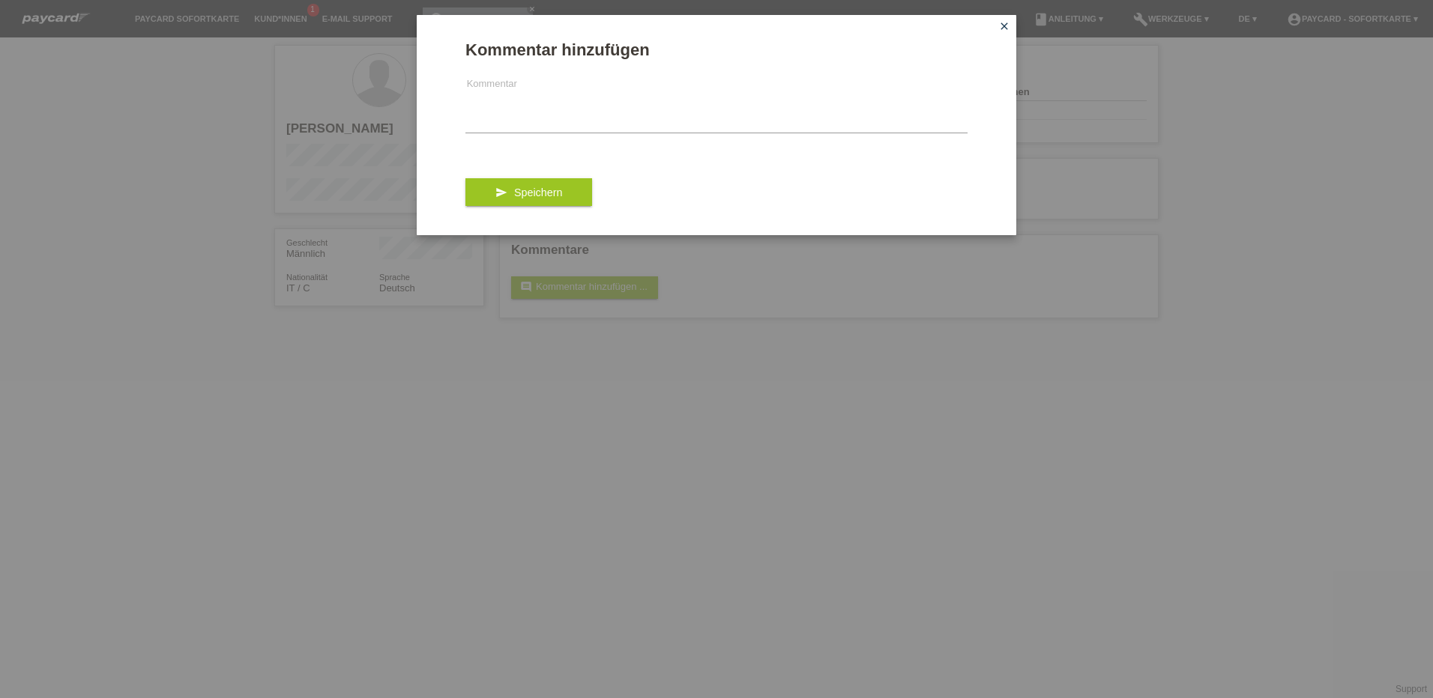
click at [1000, 28] on icon "close" at bounding box center [1004, 26] width 12 height 12
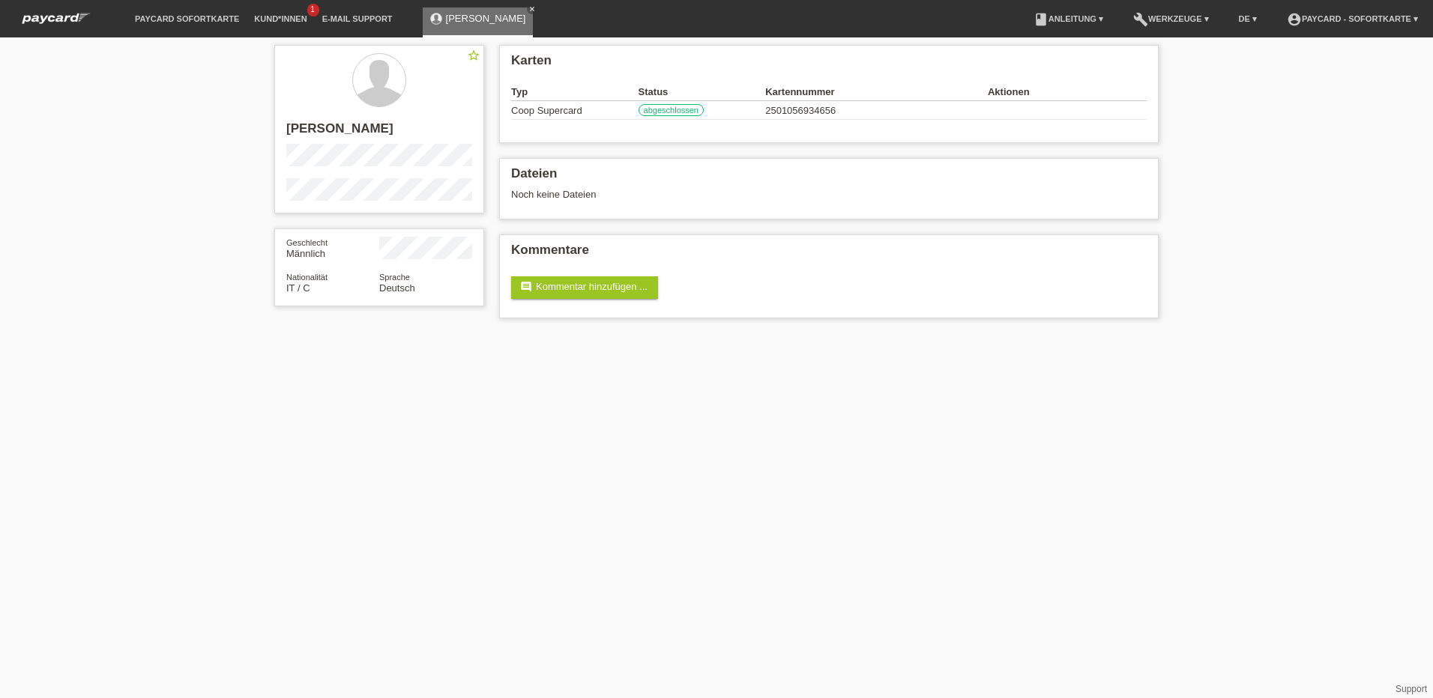
click at [507, 20] on link "[PERSON_NAME]" at bounding box center [486, 18] width 80 height 11
click at [432, 121] on div "star_border Gianpiero Gentile" at bounding box center [379, 129] width 210 height 169
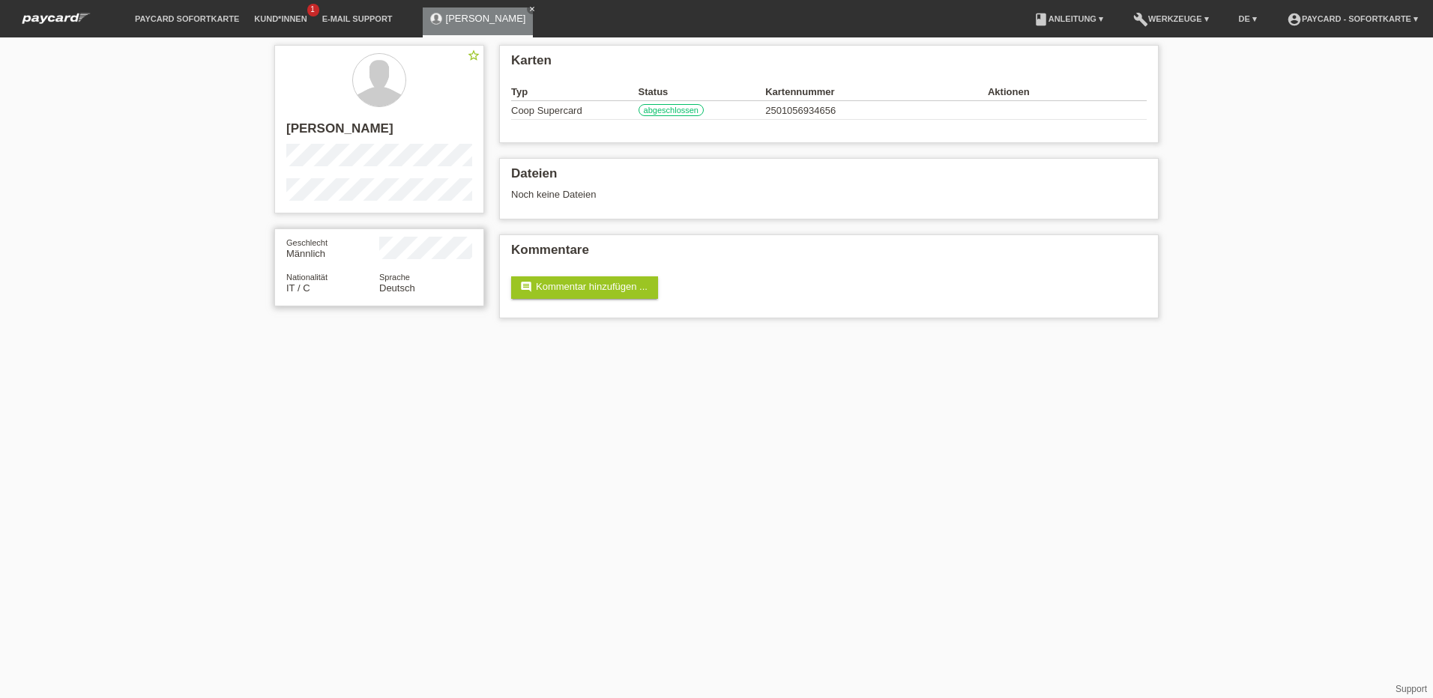
click at [360, 292] on div "Nationalität IT / C" at bounding box center [332, 282] width 93 height 22
click at [275, 21] on link "Kund*innen" at bounding box center [280, 18] width 67 height 9
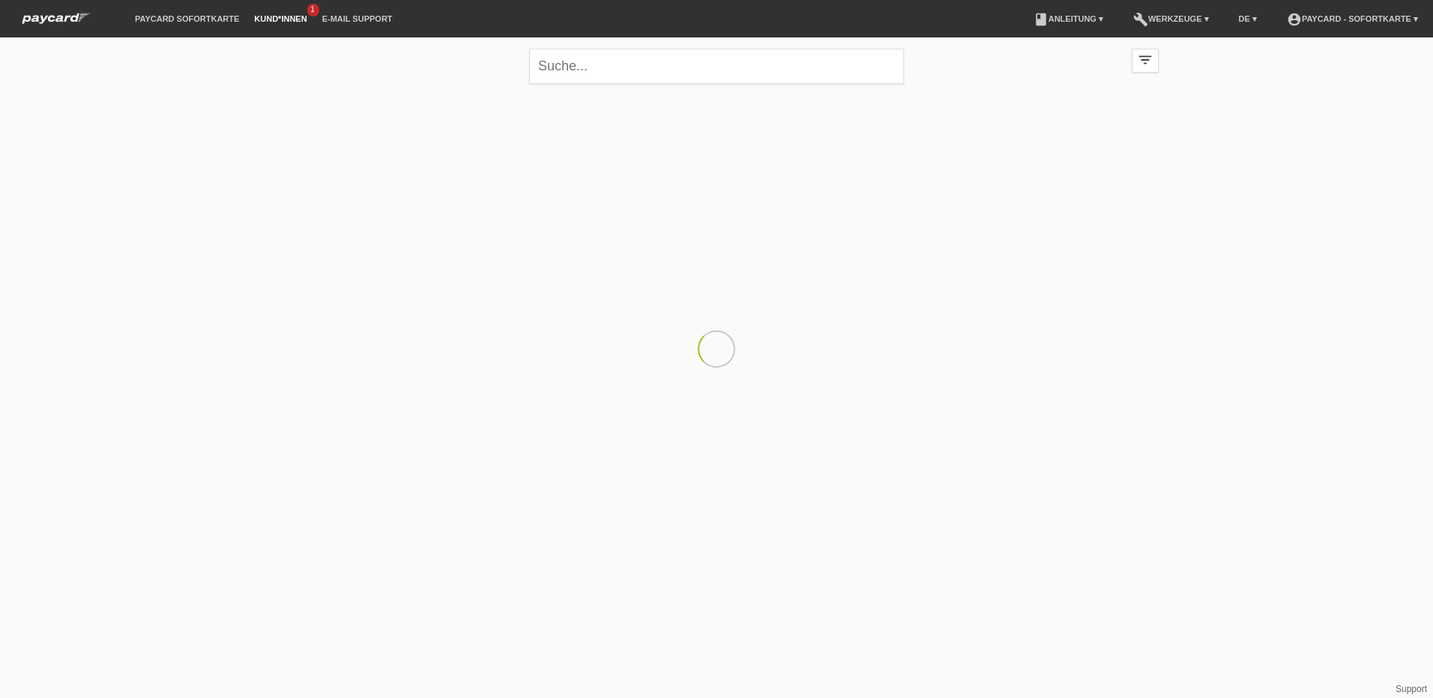
click at [275, 21] on link "Kund*innen" at bounding box center [280, 18] width 67 height 9
click at [200, 21] on link "paycard Sofortkarte" at bounding box center [186, 18] width 119 height 9
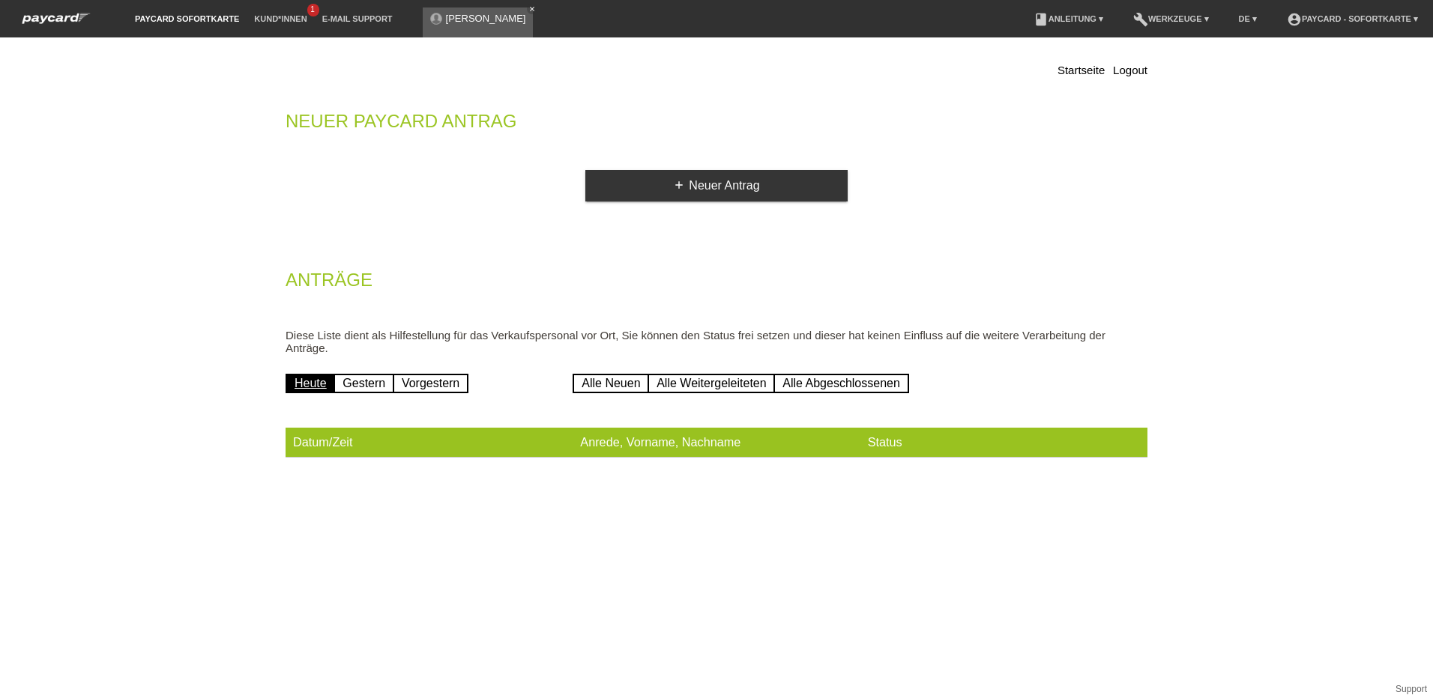
click at [311, 387] on link "Heute" at bounding box center [311, 383] width 50 height 19
click at [493, 27] on div "[PERSON_NAME] close" at bounding box center [478, 22] width 111 height 30
drag, startPoint x: 493, startPoint y: 27, endPoint x: 483, endPoint y: 135, distance: 108.4
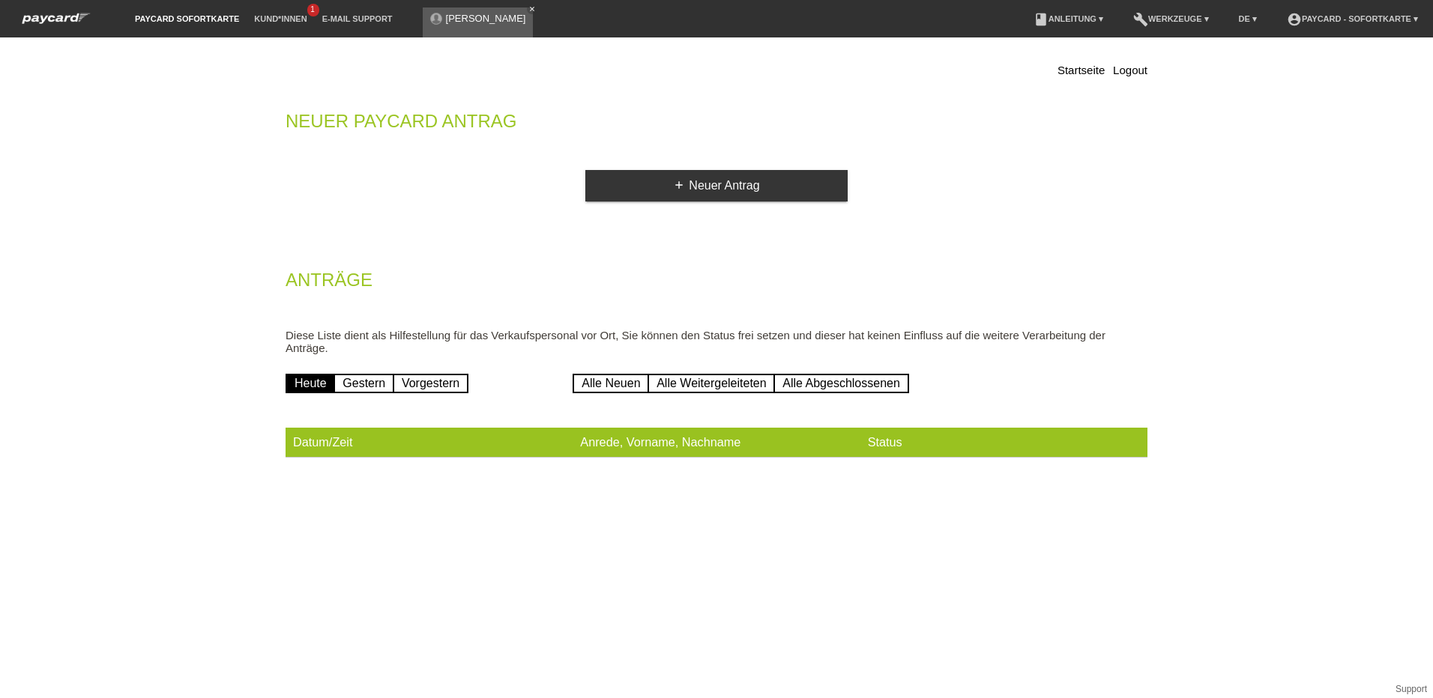
click at [483, 135] on h2 "Neuer Paycard Antrag" at bounding box center [717, 125] width 862 height 22
click at [599, 383] on link "Alle Neuen" at bounding box center [611, 383] width 76 height 19
click at [606, 384] on link "Alle Neuen" at bounding box center [611, 383] width 76 height 19
click at [306, 383] on link "Heute" at bounding box center [311, 383] width 50 height 19
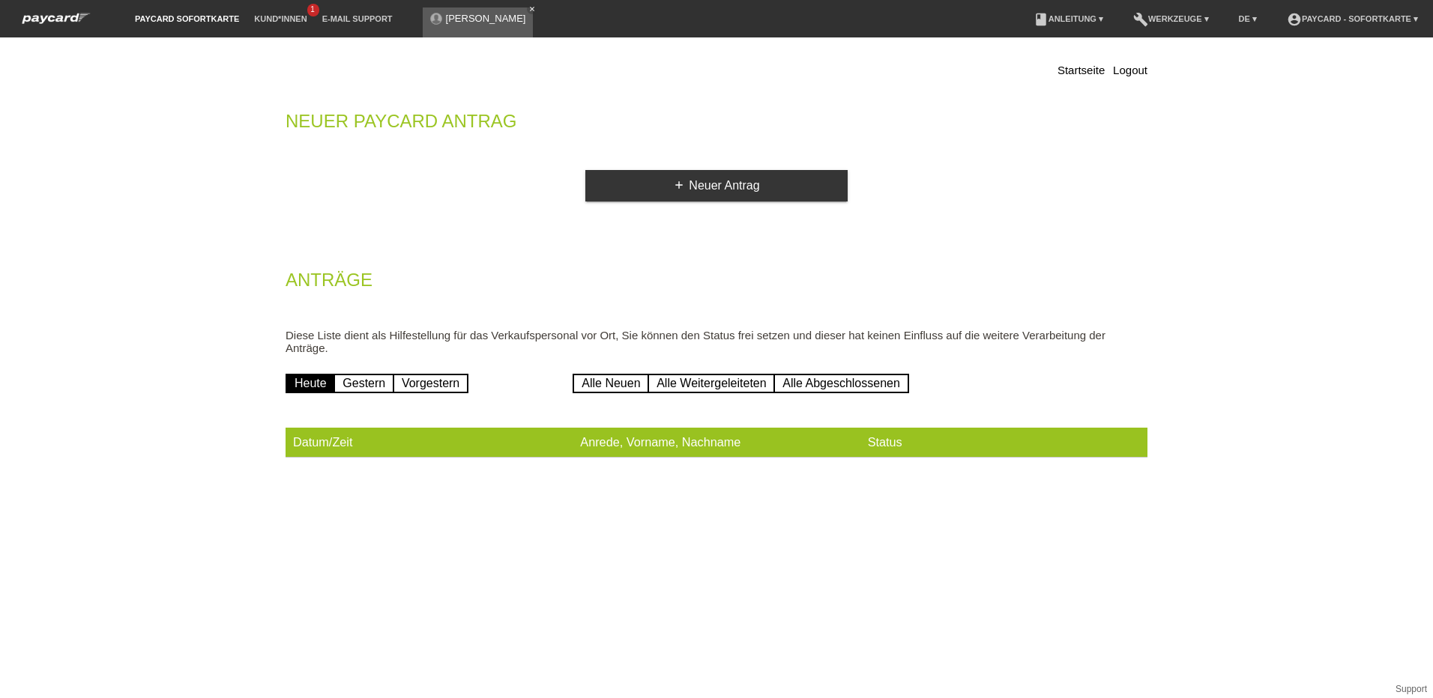
click at [177, 19] on link "paycard Sofortkarte" at bounding box center [186, 18] width 119 height 9
click at [1132, 70] on link "Logout" at bounding box center [1130, 70] width 34 height 13
